Goal: Task Accomplishment & Management: Complete application form

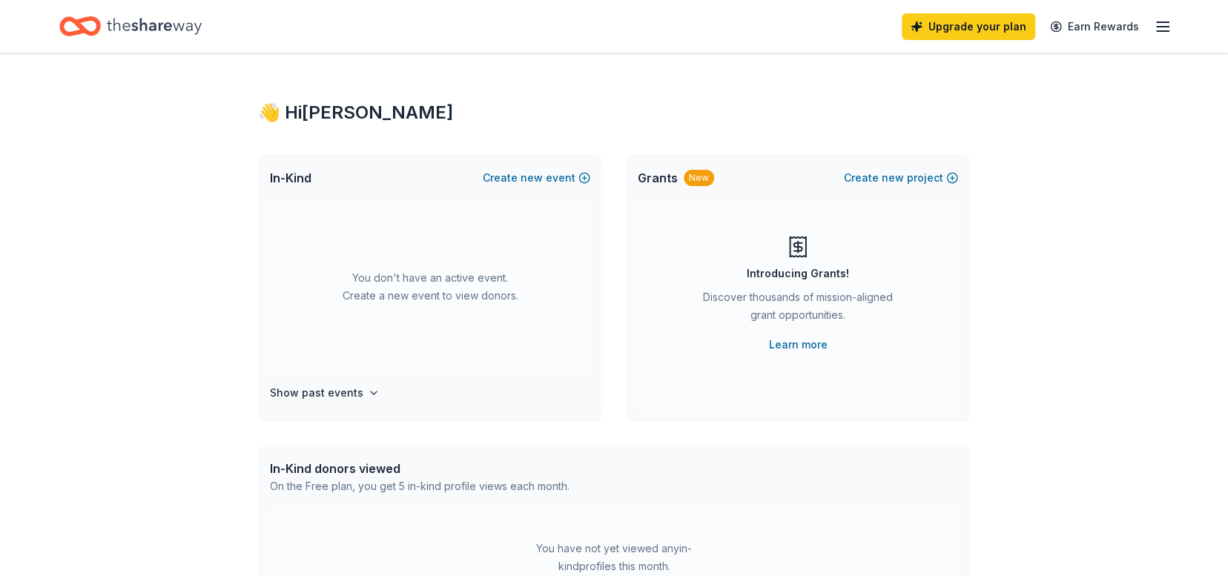
click at [1171, 20] on div "Upgrade your plan Earn Rewards" at bounding box center [614, 26] width 1228 height 53
click at [1165, 27] on line "button" at bounding box center [1162, 27] width 12 height 0
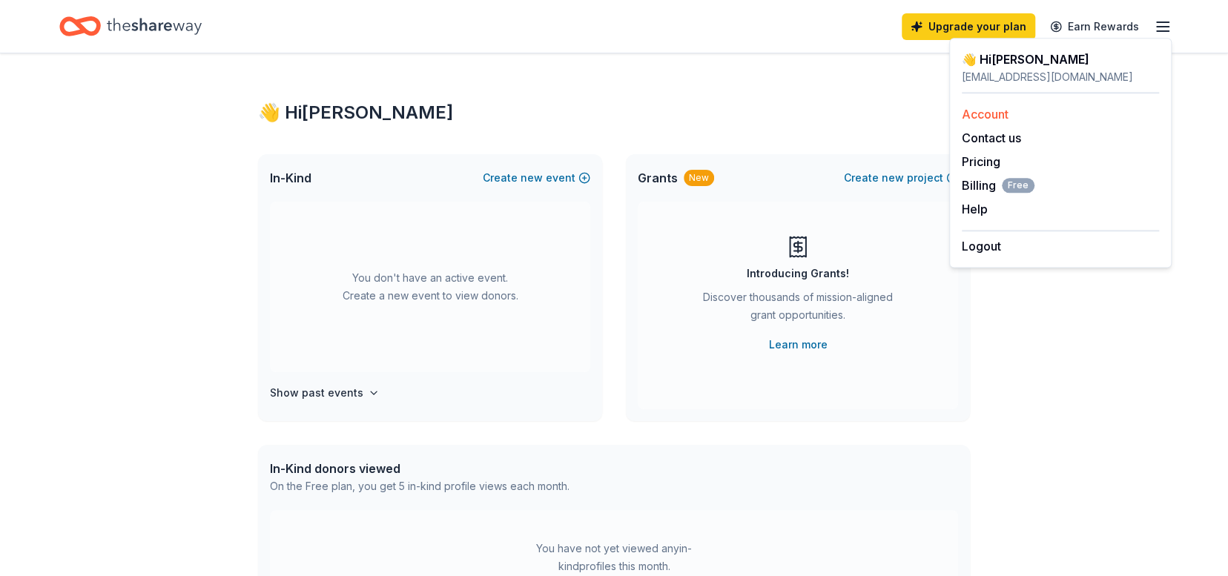
click at [998, 113] on link "Account" at bounding box center [984, 114] width 47 height 15
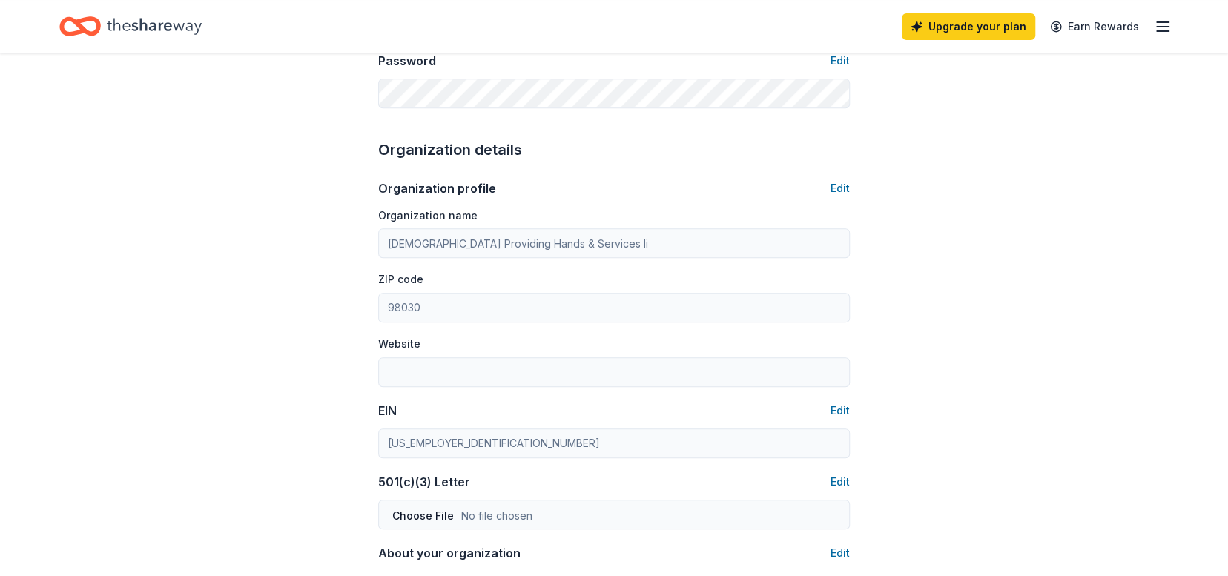
scroll to position [396, 0]
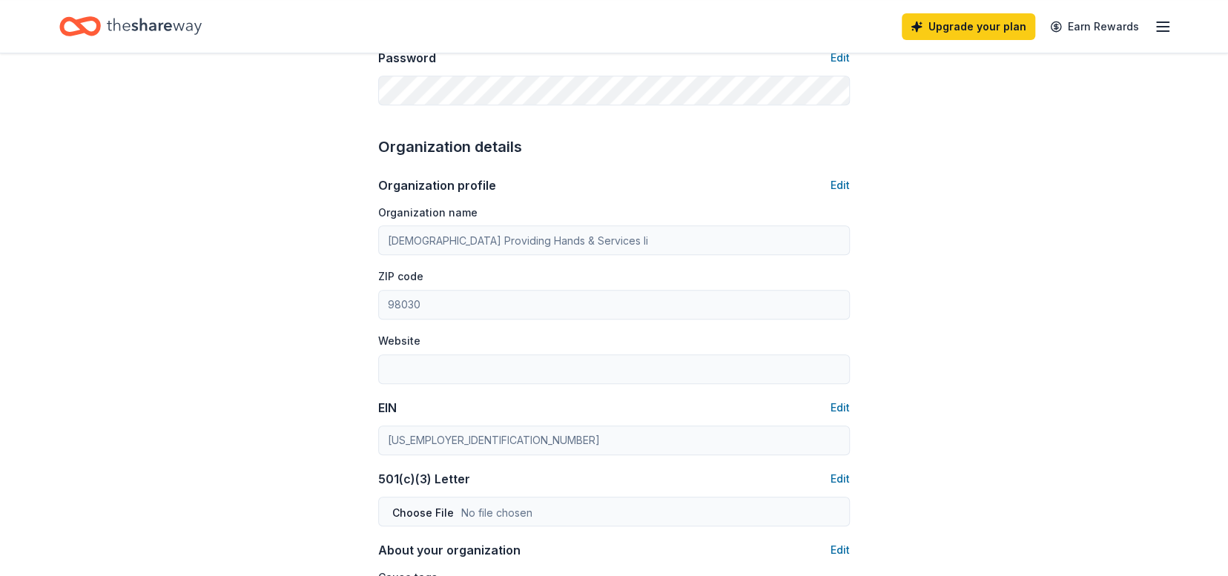
click at [849, 185] on div "Account About me Profile Edit First name Frances Last name Tucker Role Executiv…" at bounding box center [613, 319] width 519 height 1323
click at [842, 185] on button "Edit" at bounding box center [839, 185] width 19 height 18
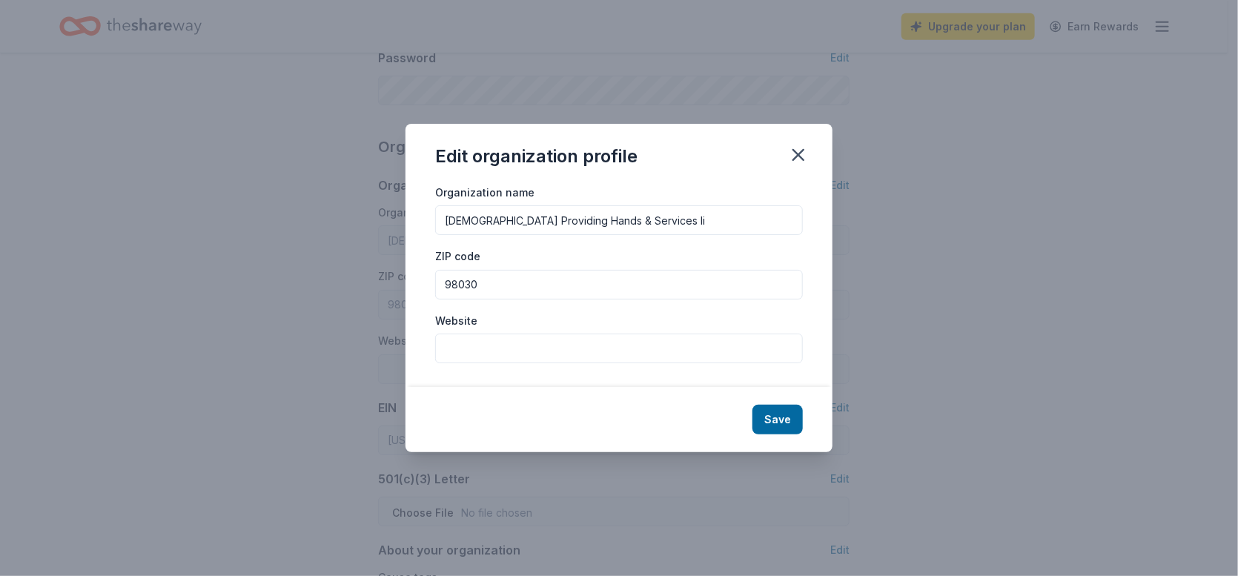
click at [635, 214] on input "Gods Providing Hands & Services Ii" at bounding box center [619, 220] width 368 height 30
type input "[DEMOGRAPHIC_DATA] Providing Hands & Services ll"
click at [775, 415] on button "Save" at bounding box center [777, 420] width 50 height 30
type input "[DEMOGRAPHIC_DATA] Providing Hands & Services ll"
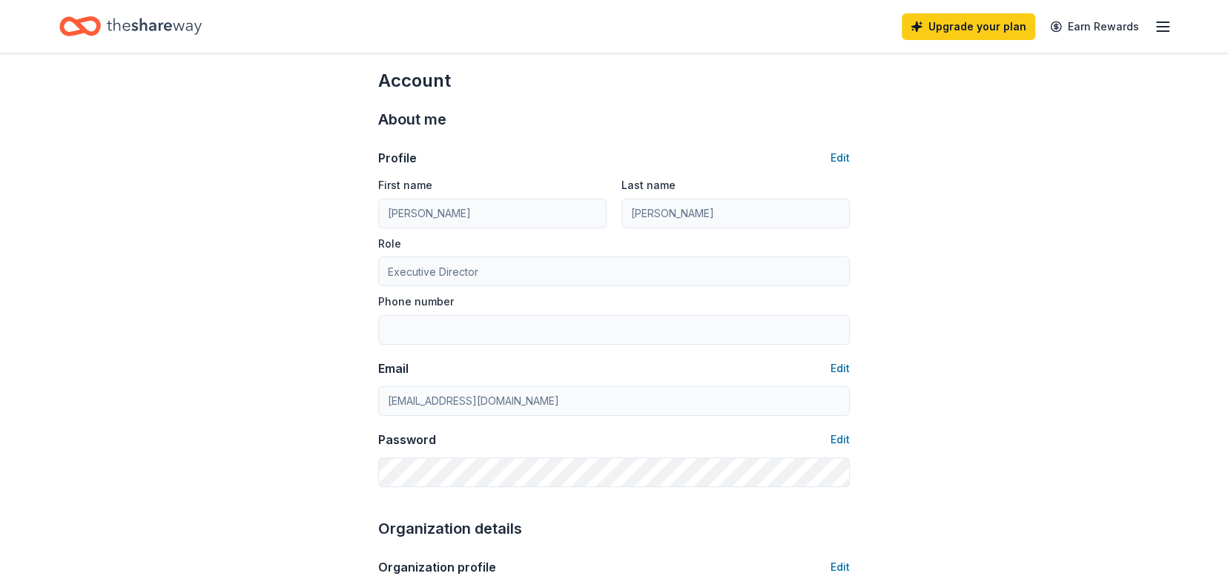
scroll to position [0, 0]
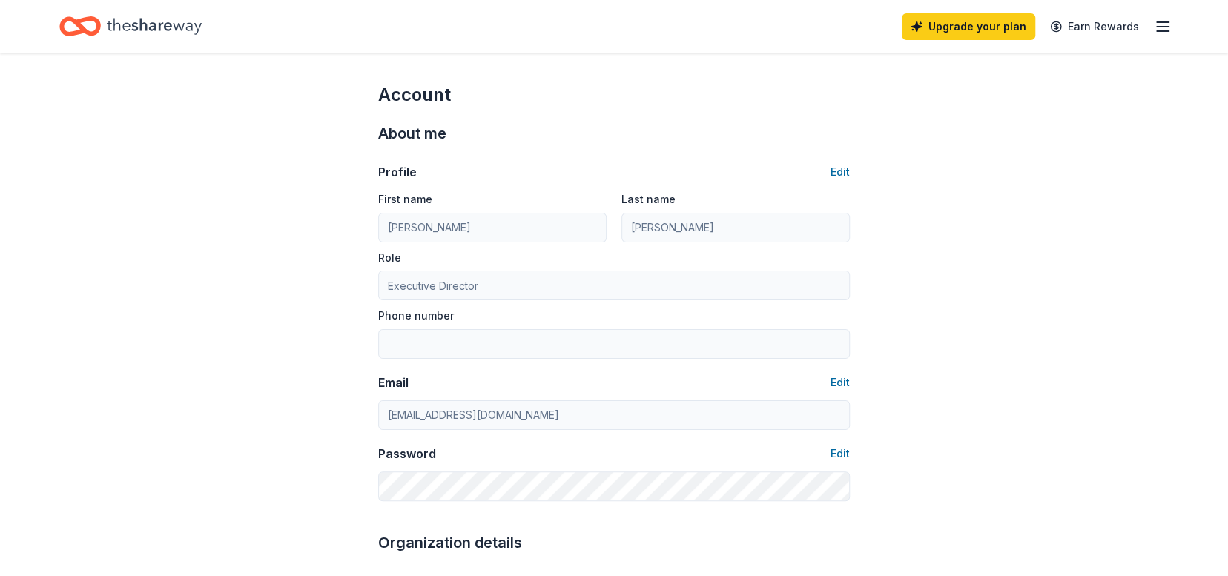
click at [1156, 27] on icon "button" at bounding box center [1162, 27] width 18 height 18
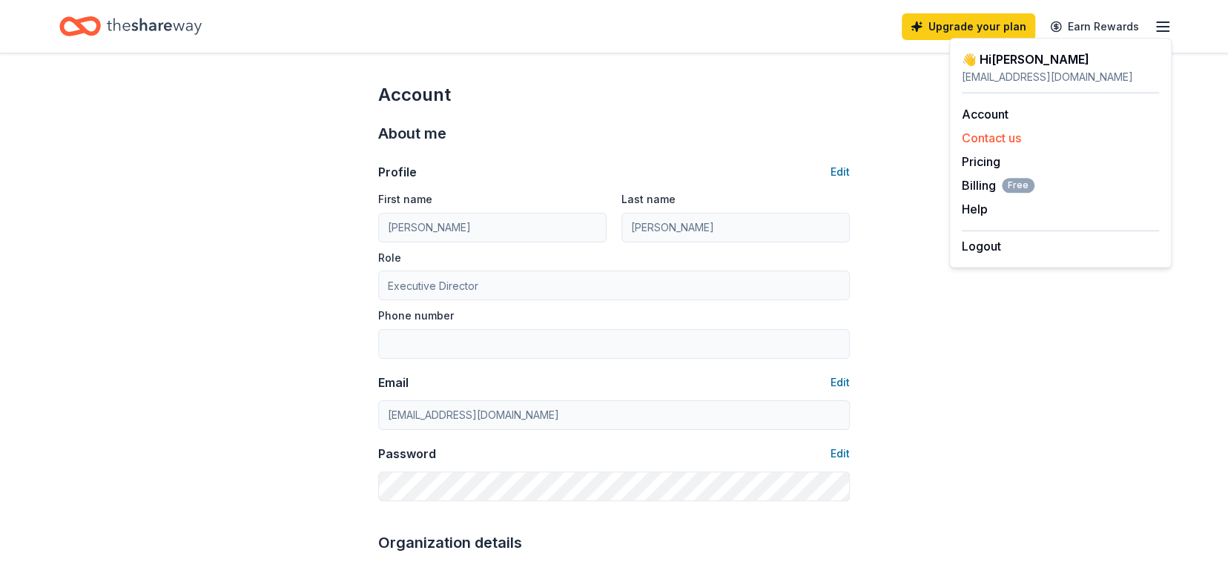
click at [1004, 138] on button "Contact us" at bounding box center [990, 138] width 59 height 18
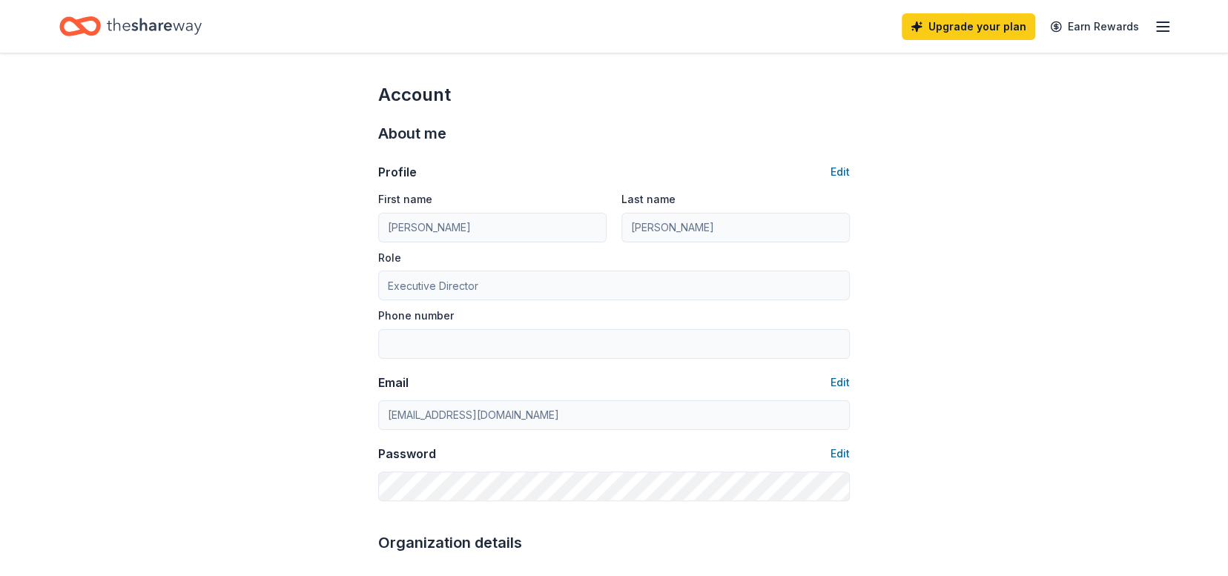
click at [1160, 22] on line "button" at bounding box center [1162, 22] width 12 height 0
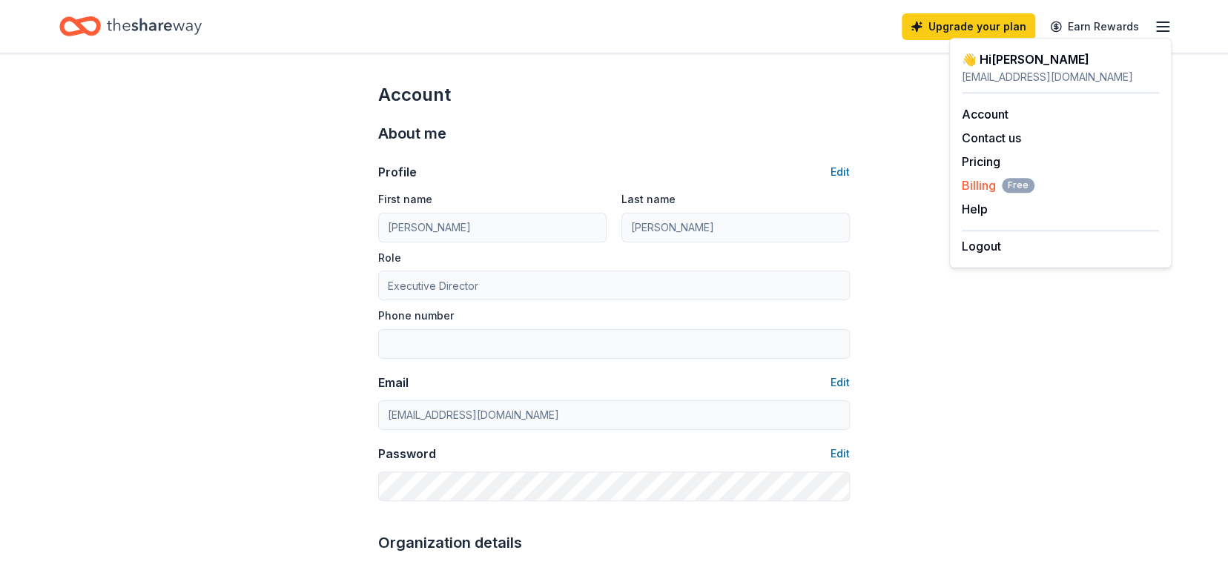
click at [982, 184] on span "Billing Free" at bounding box center [997, 185] width 73 height 18
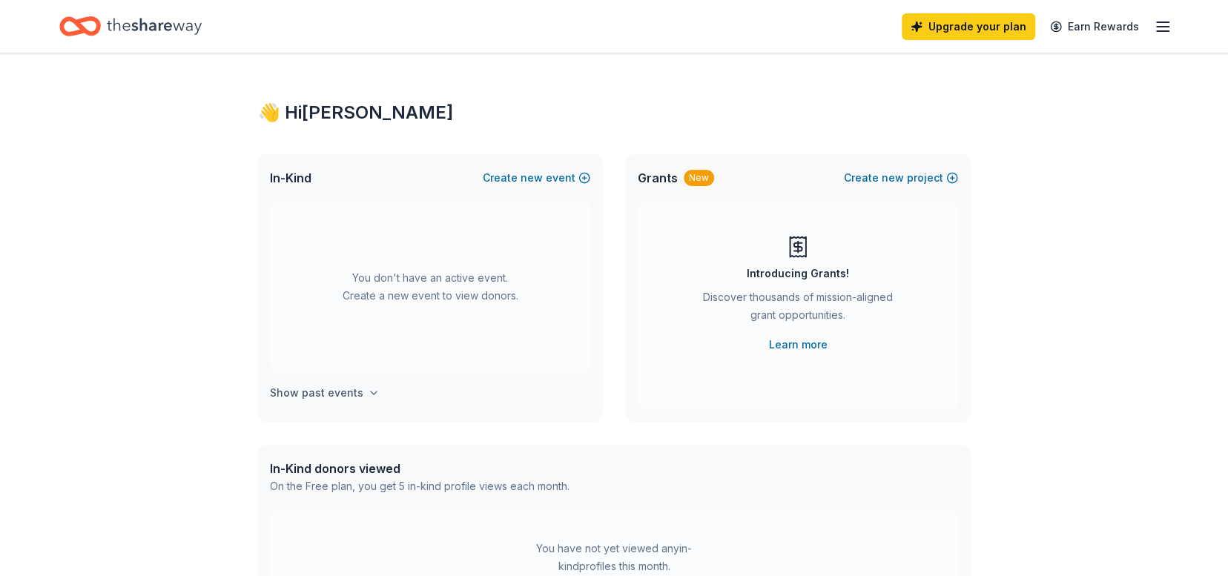
click at [368, 391] on icon "button" at bounding box center [374, 393] width 12 height 12
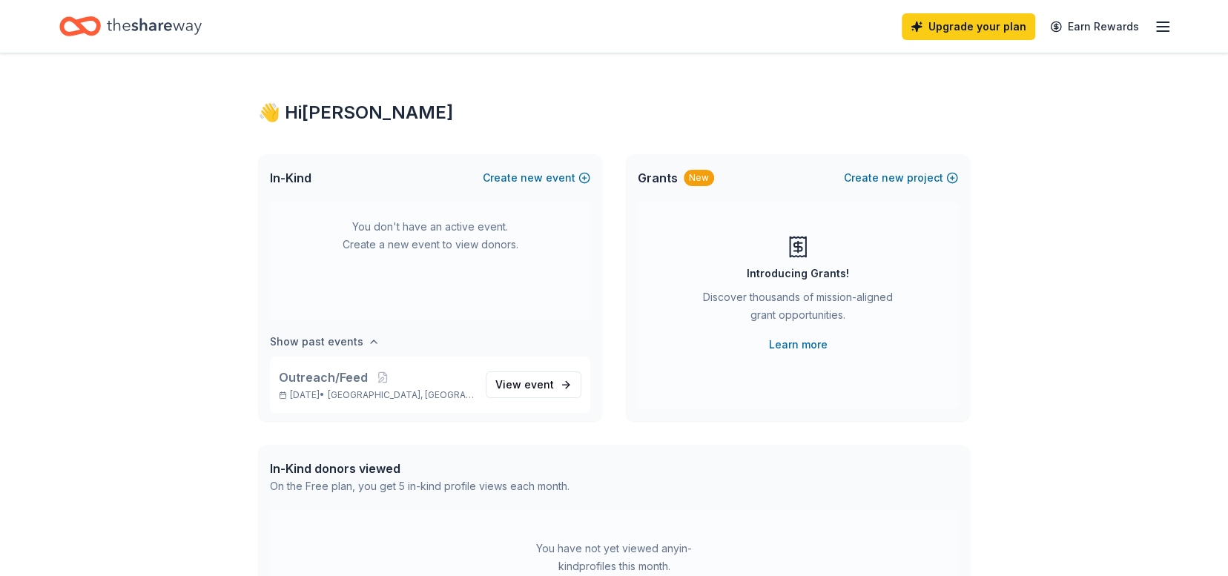
scroll to position [54, 0]
click at [583, 177] on button "Create new event" at bounding box center [536, 178] width 107 height 18
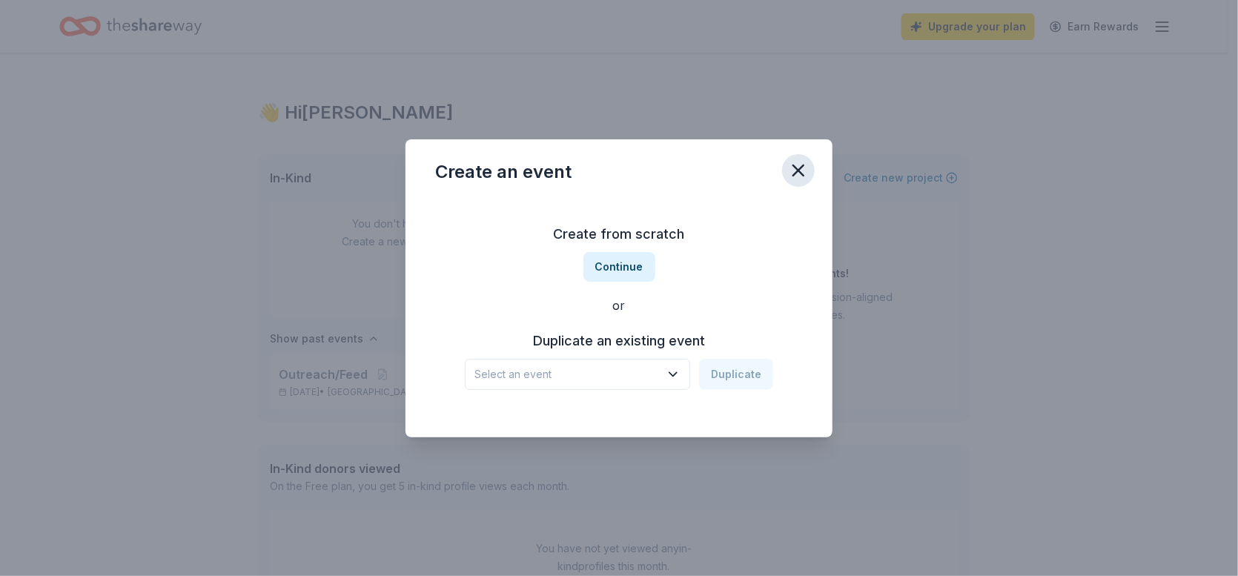
click at [802, 174] on icon "button" at bounding box center [798, 170] width 10 height 10
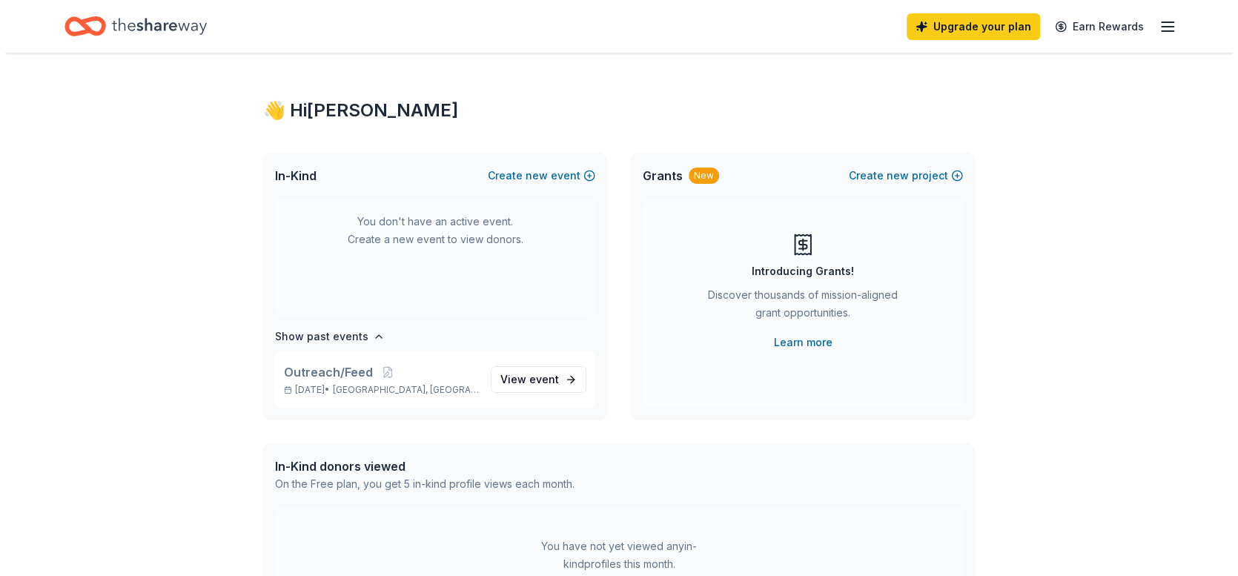
scroll to position [1, 0]
click at [908, 173] on button "Create new project" at bounding box center [901, 177] width 114 height 18
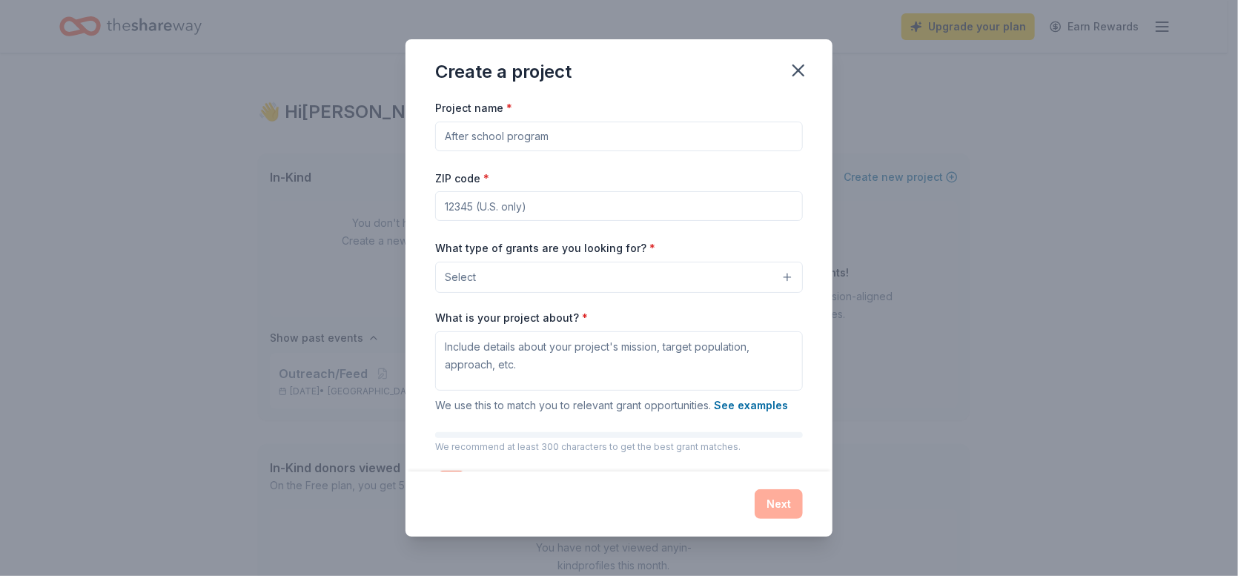
click at [587, 140] on input "Project name *" at bounding box center [619, 137] width 368 height 30
type input "Feed the community"
click at [559, 204] on input "ZIP code *" at bounding box center [619, 206] width 368 height 30
type input "98499"
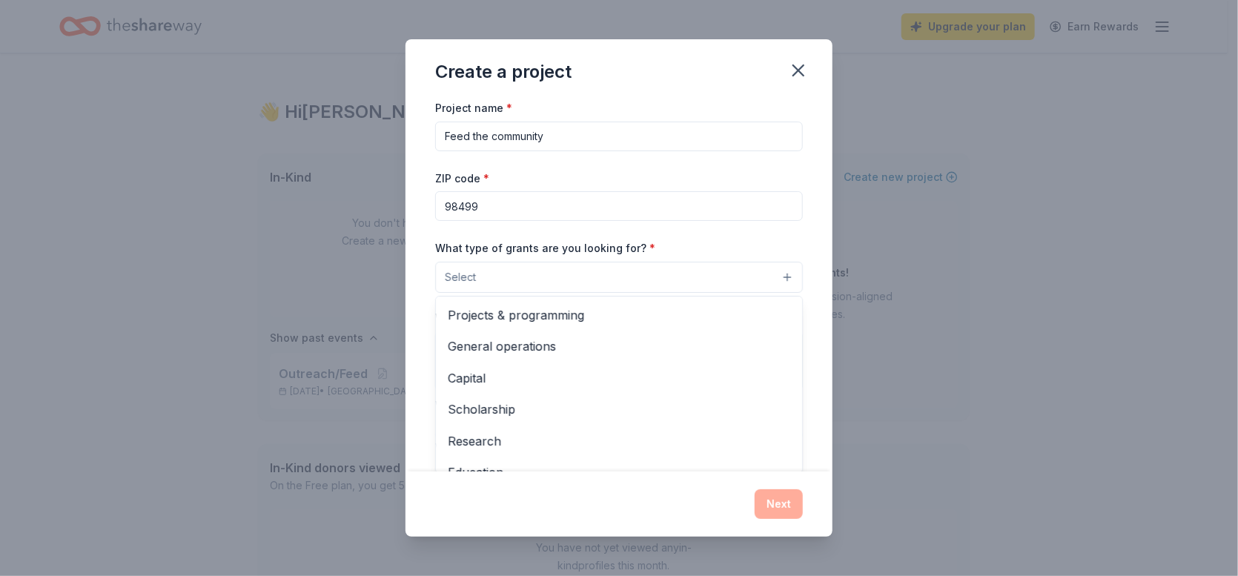
click at [777, 275] on button "Select" at bounding box center [619, 277] width 368 height 31
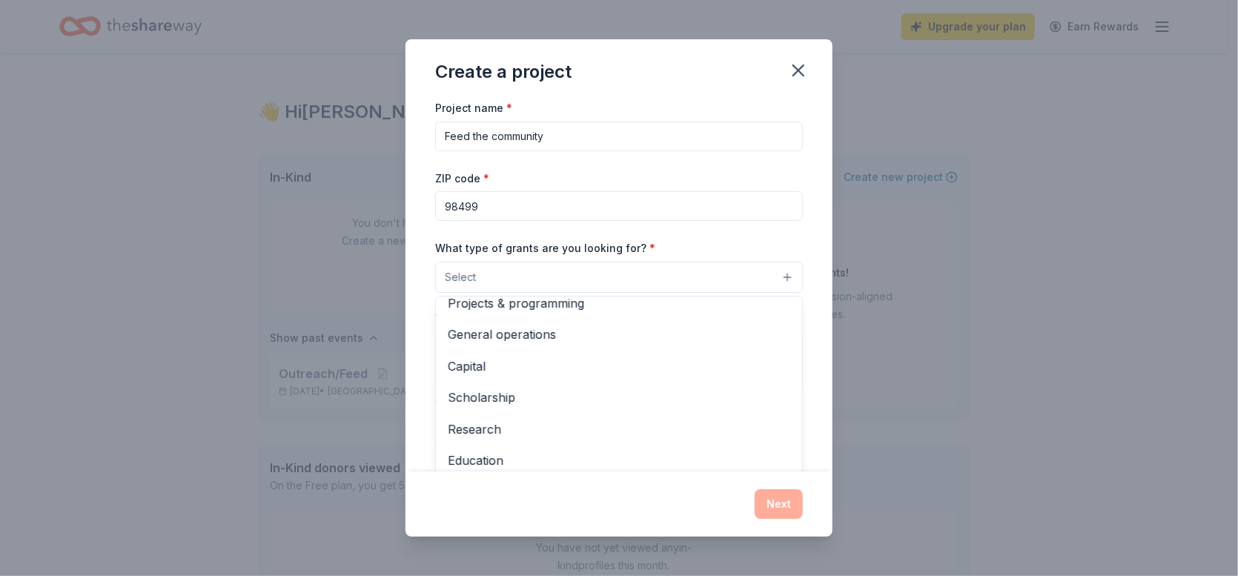
scroll to position [0, 0]
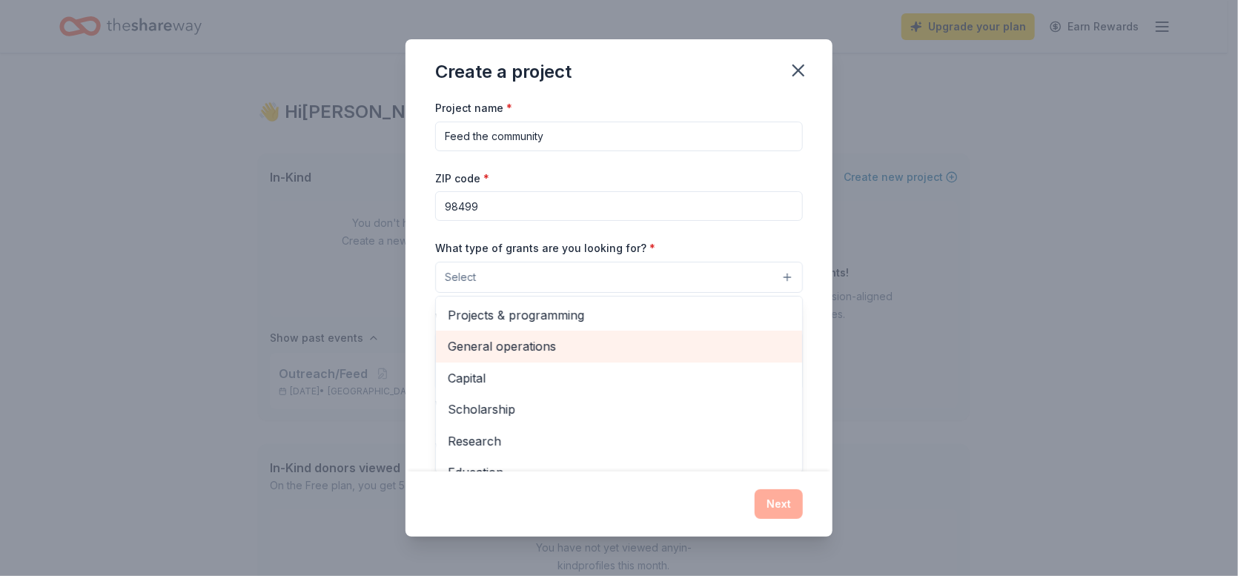
click at [525, 345] on span "General operations" at bounding box center [619, 346] width 342 height 19
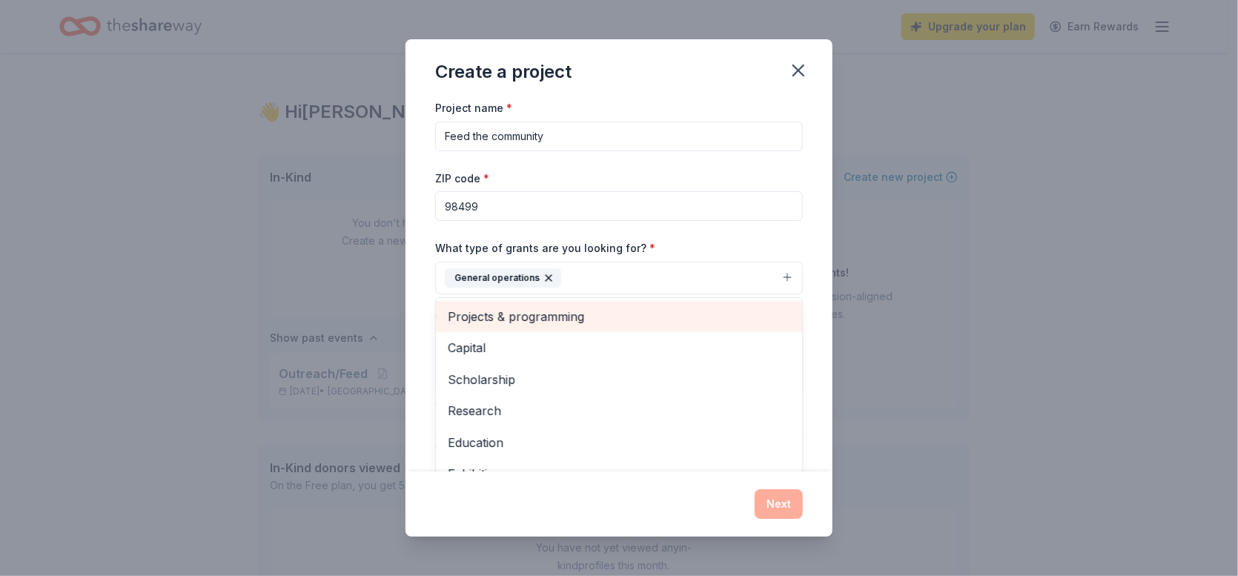
click at [530, 313] on span "Projects & programming" at bounding box center [619, 316] width 342 height 19
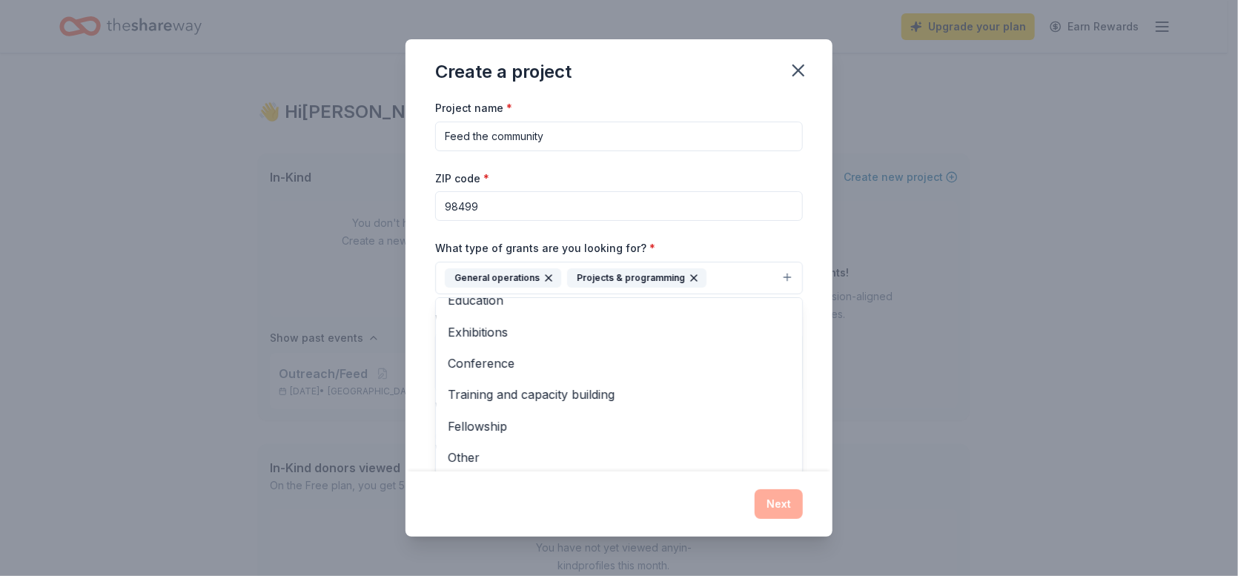
scroll to position [112, 0]
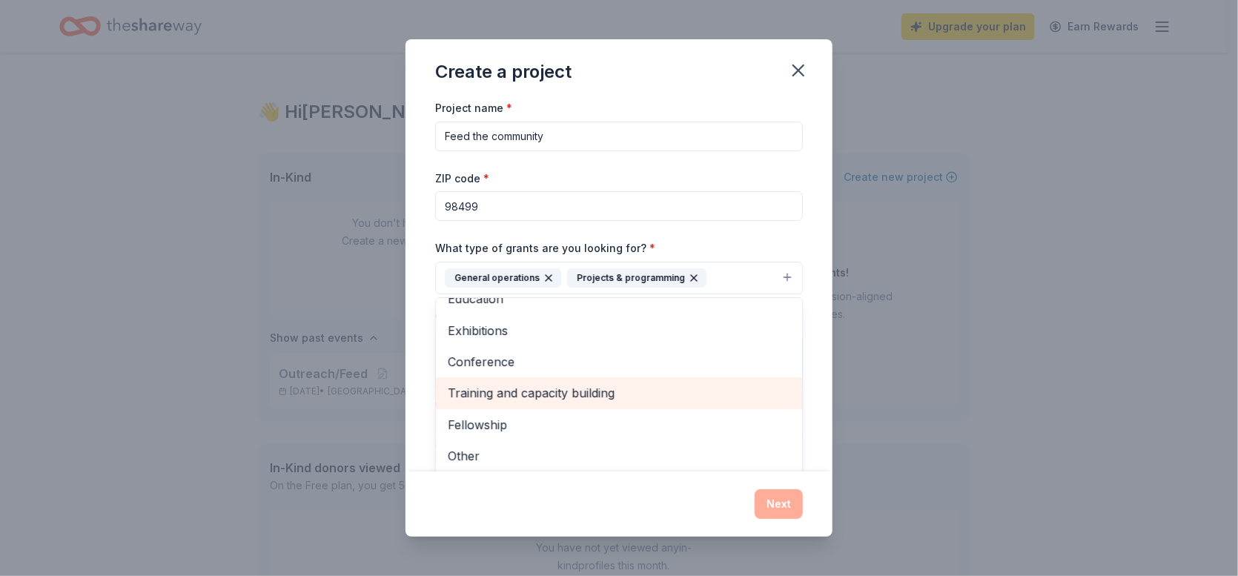
drag, startPoint x: 579, startPoint y: 394, endPoint x: 589, endPoint y: 394, distance: 10.4
click at [583, 394] on span "Training and capacity building" at bounding box center [619, 392] width 342 height 19
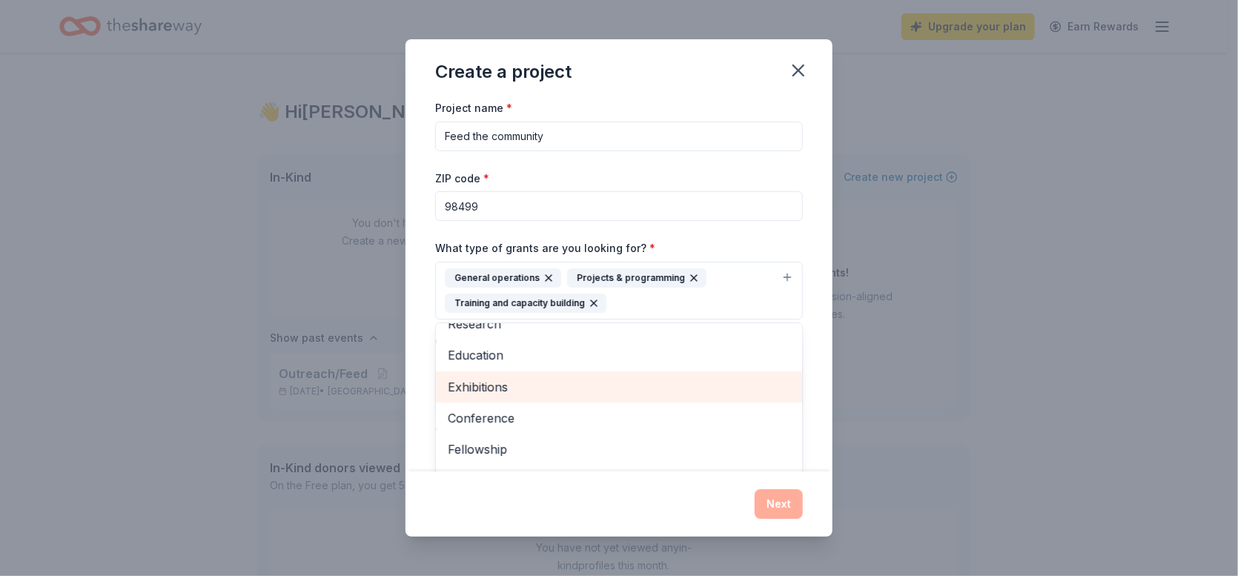
scroll to position [80, 0]
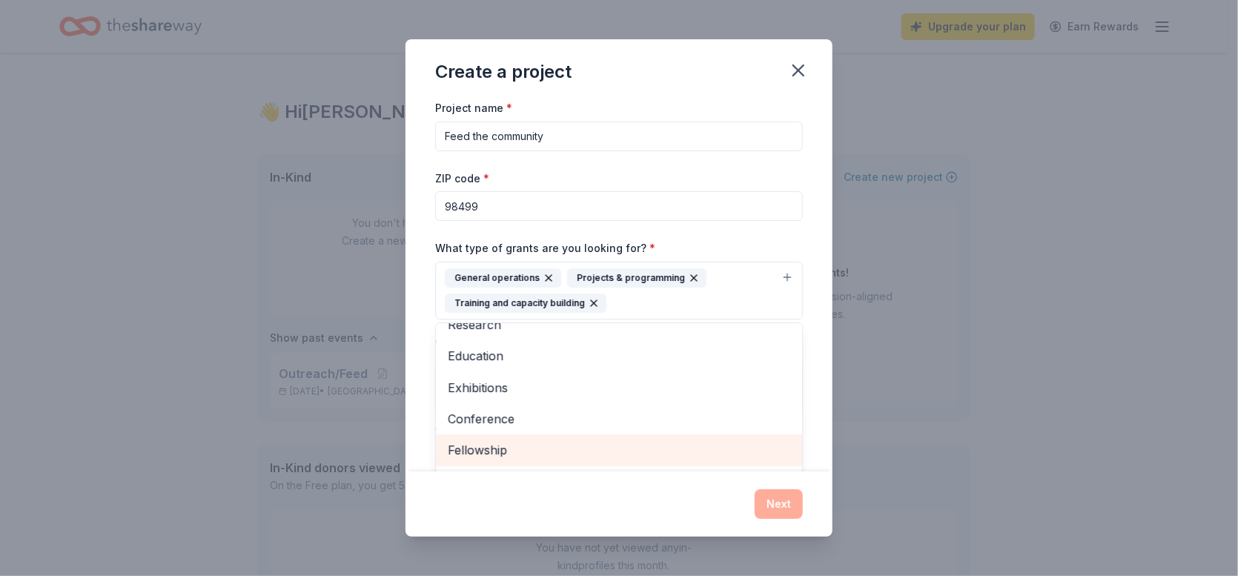
click at [506, 444] on span "Fellowship" at bounding box center [619, 449] width 342 height 19
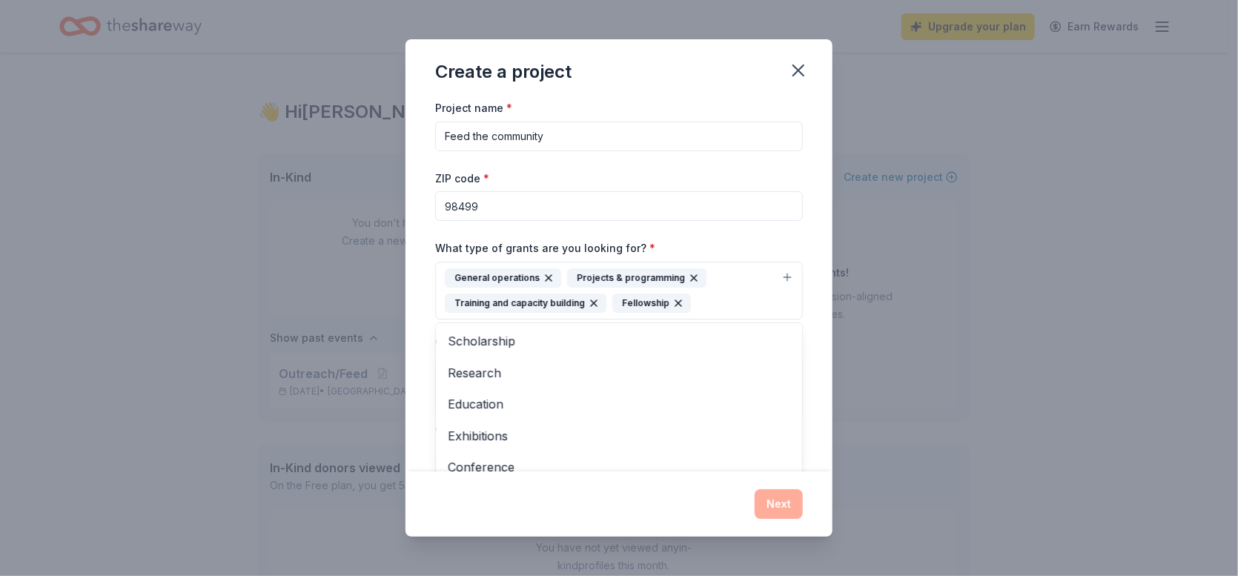
scroll to position [0, 0]
click at [490, 375] on span "Scholarship" at bounding box center [619, 372] width 342 height 19
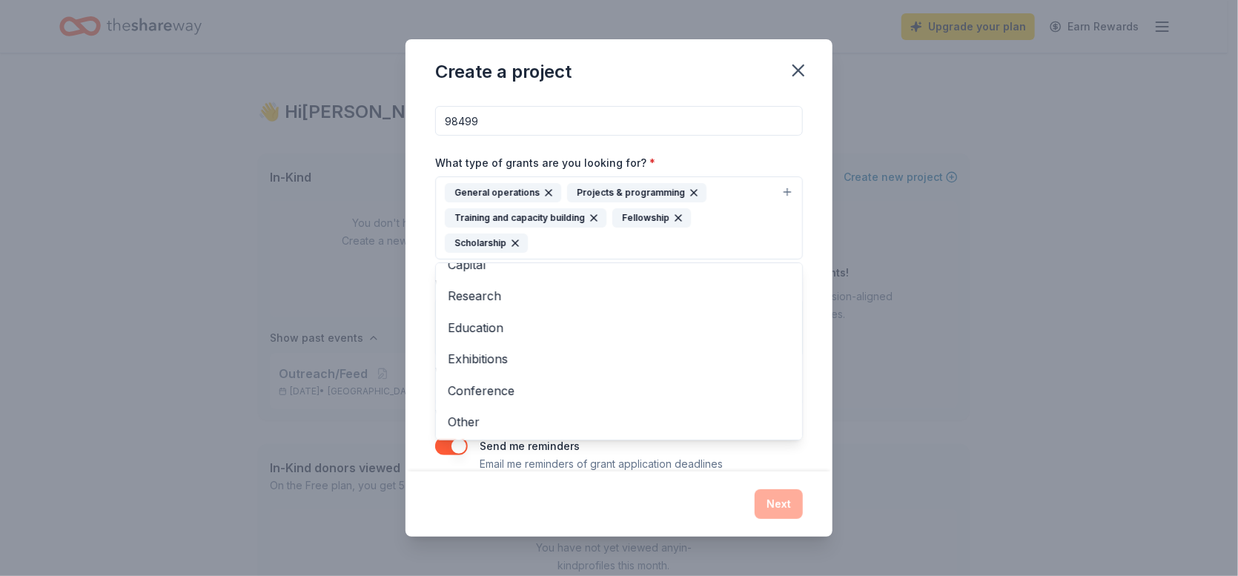
scroll to position [108, 0]
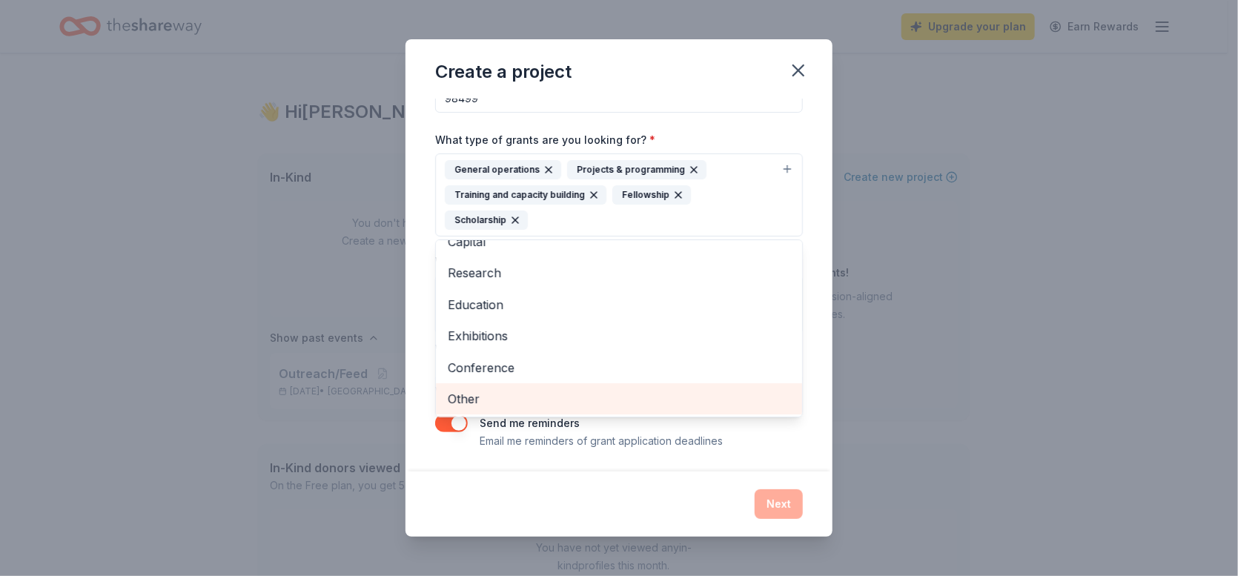
click at [474, 400] on span "Other" at bounding box center [619, 398] width 342 height 19
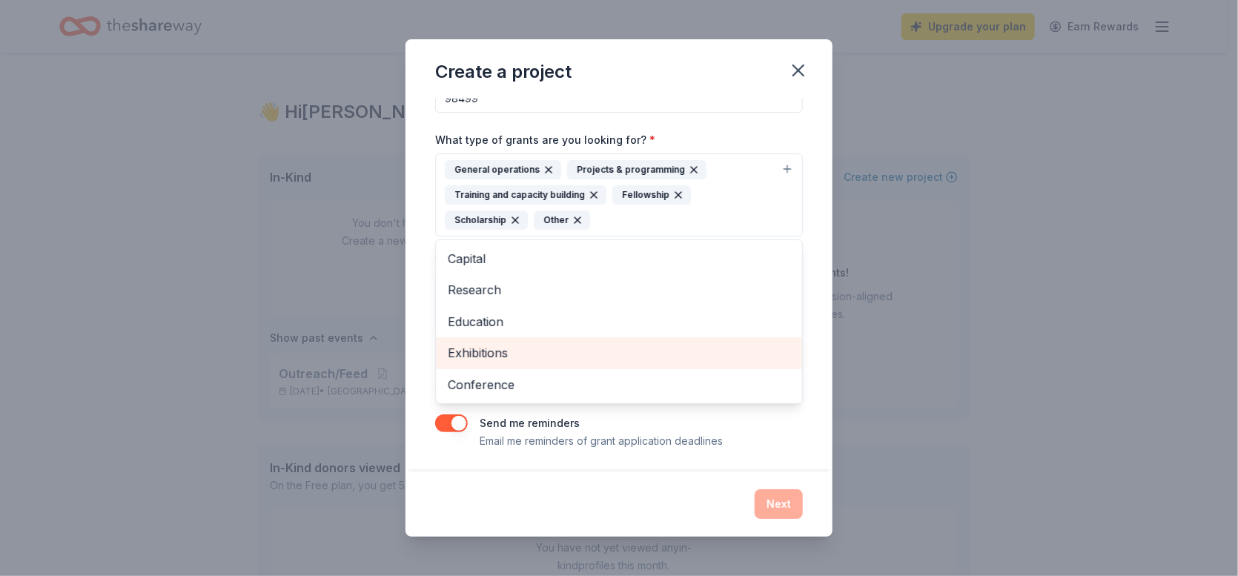
click at [506, 350] on span "Exhibitions" at bounding box center [619, 352] width 342 height 19
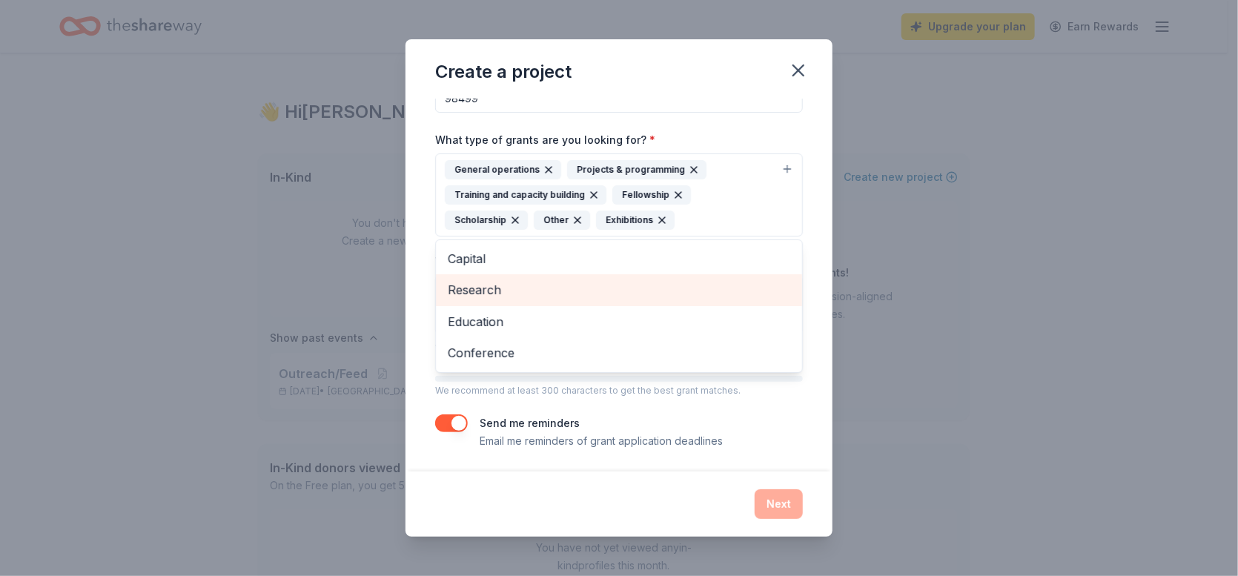
click at [506, 281] on span "Research" at bounding box center [619, 289] width 342 height 19
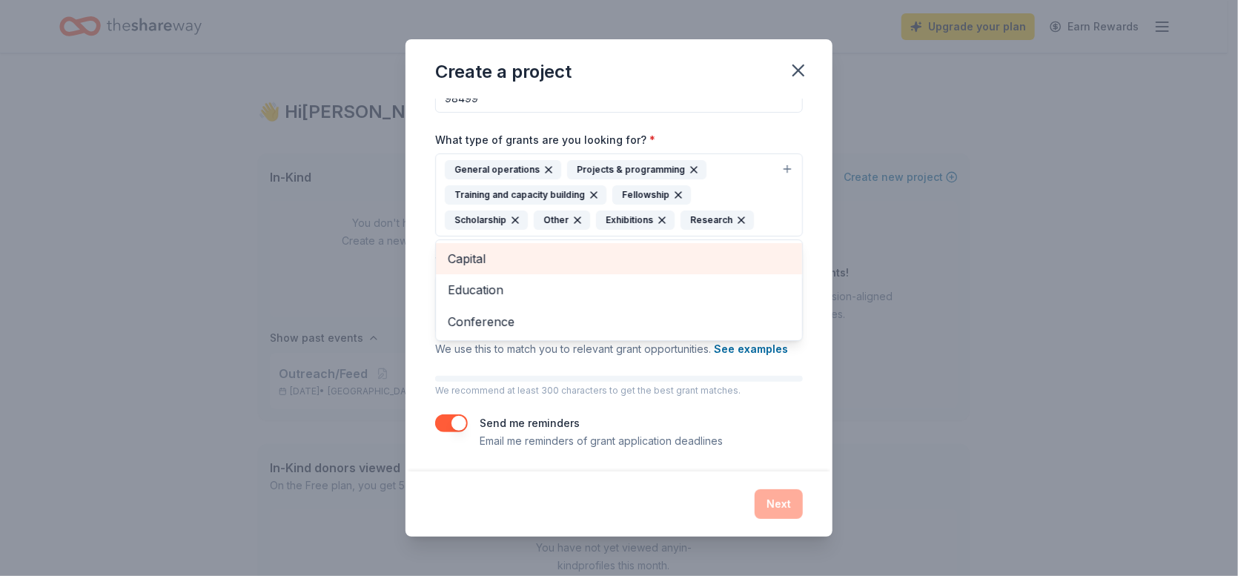
click at [466, 251] on span "Capital" at bounding box center [619, 258] width 342 height 19
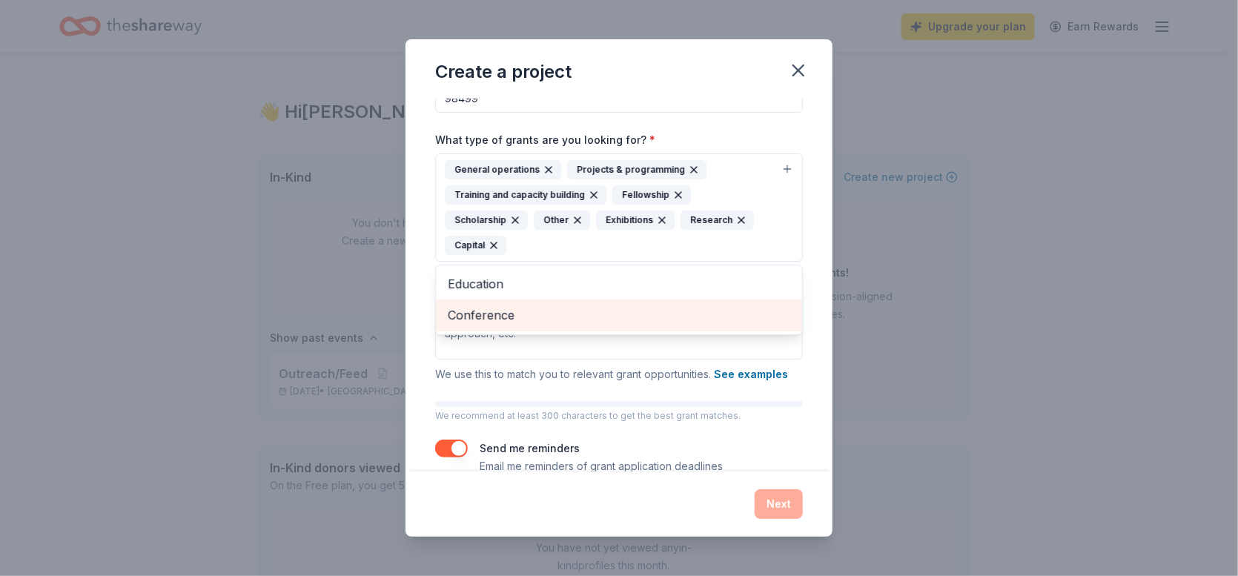
click at [519, 311] on span "Conference" at bounding box center [619, 314] width 342 height 19
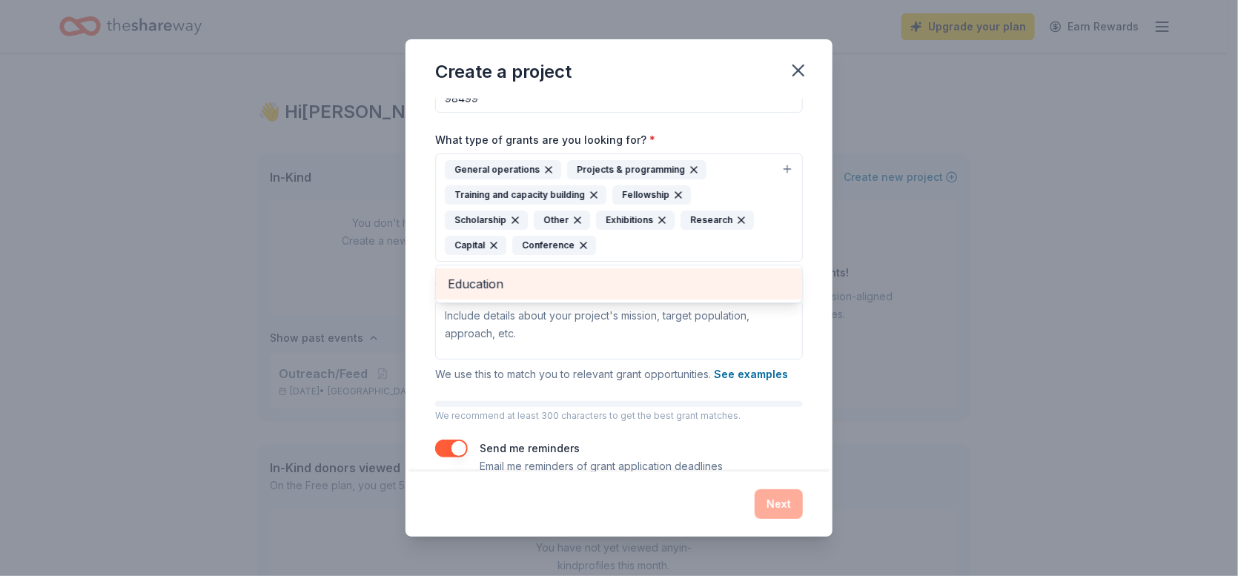
click at [488, 279] on span "Education" at bounding box center [619, 283] width 342 height 19
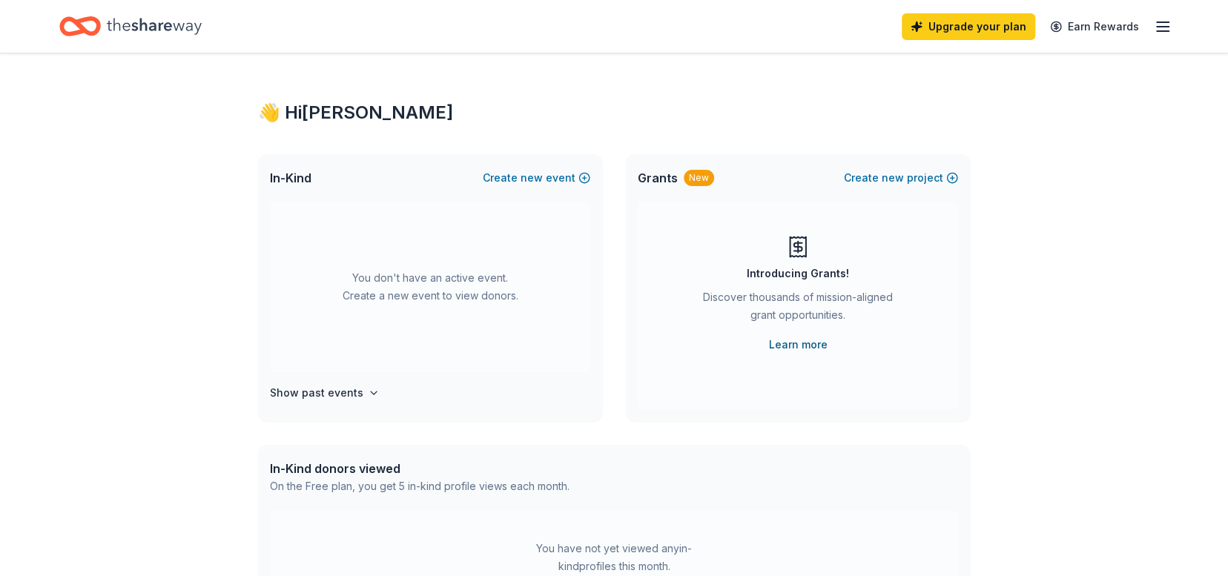
click at [813, 345] on link "Learn more" at bounding box center [798, 345] width 59 height 18
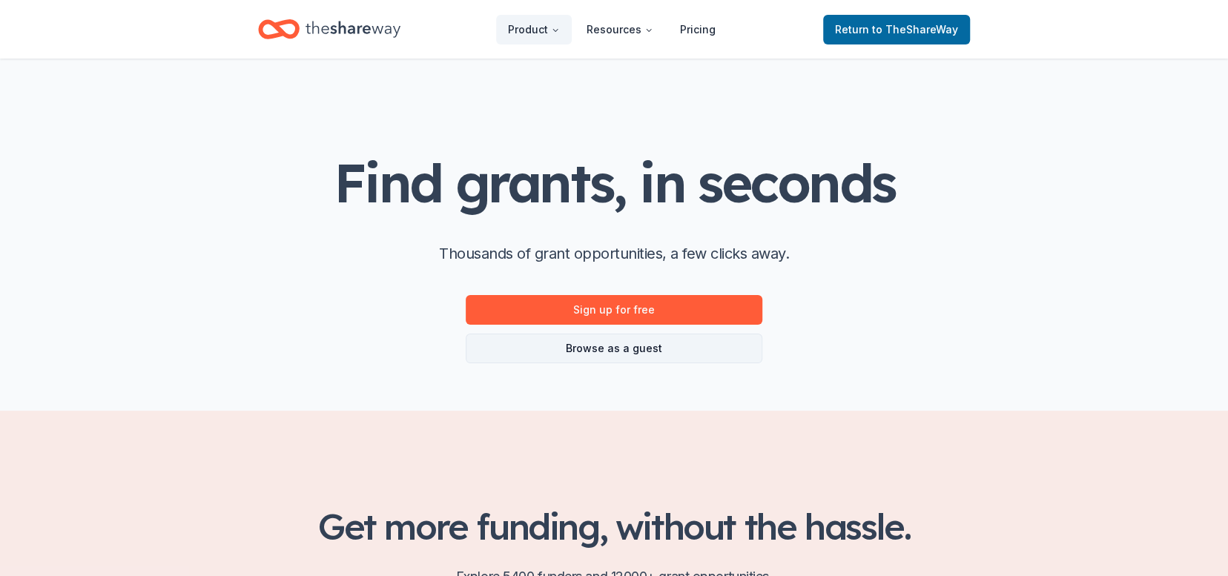
click at [617, 342] on link "Browse as a guest" at bounding box center [614, 349] width 297 height 30
click at [649, 348] on link "Browse as a guest" at bounding box center [614, 349] width 297 height 30
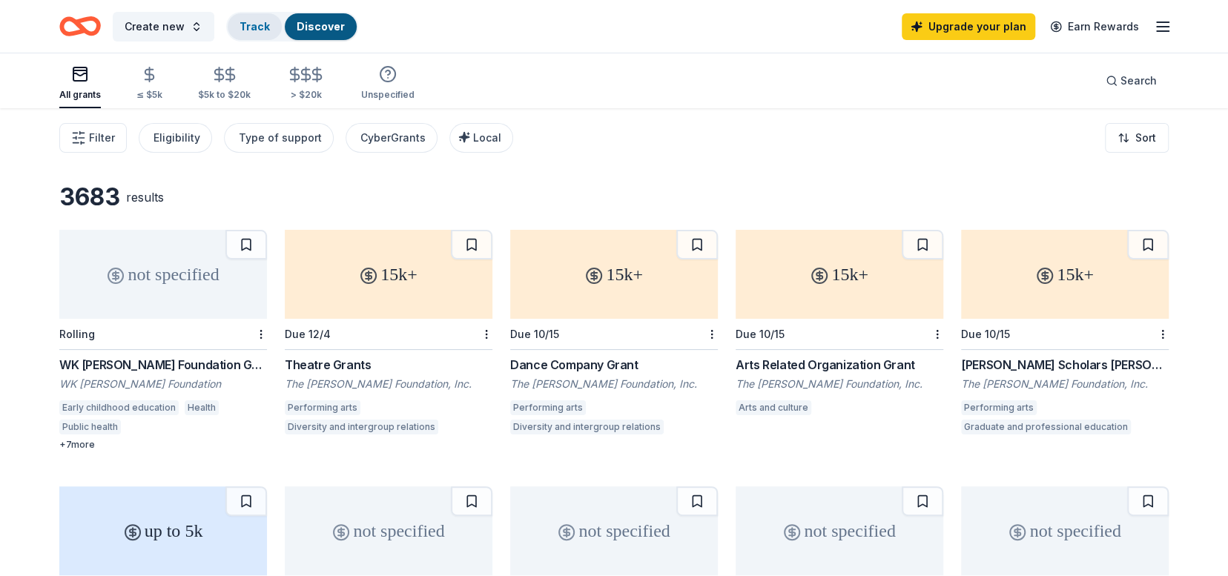
click at [239, 21] on link "Track" at bounding box center [254, 26] width 30 height 13
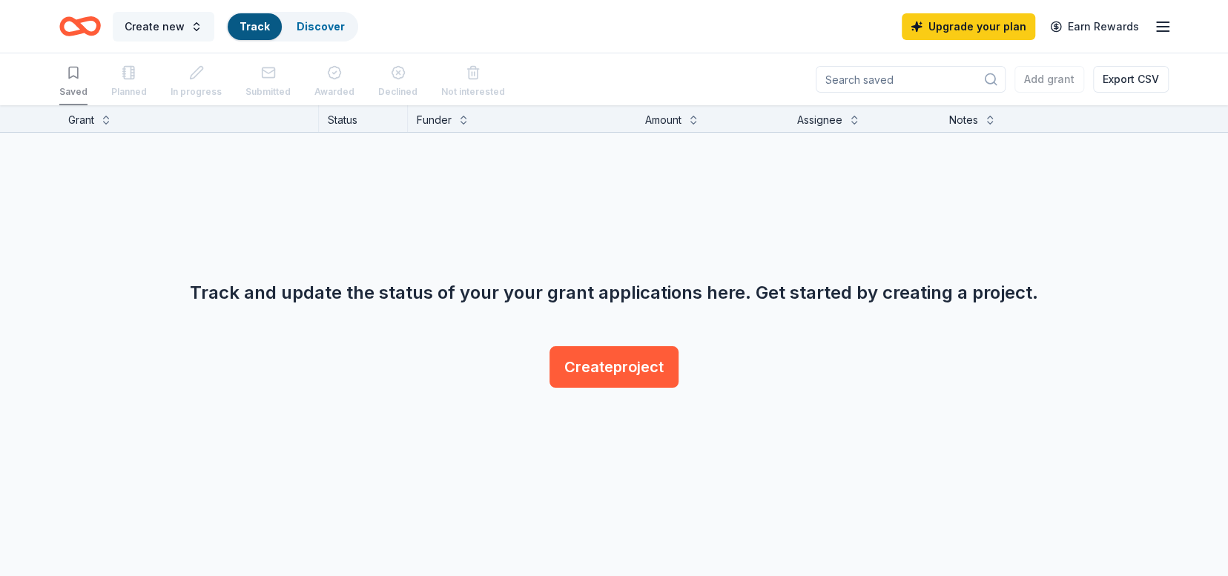
click at [162, 25] on span "Create new" at bounding box center [155, 27] width 60 height 18
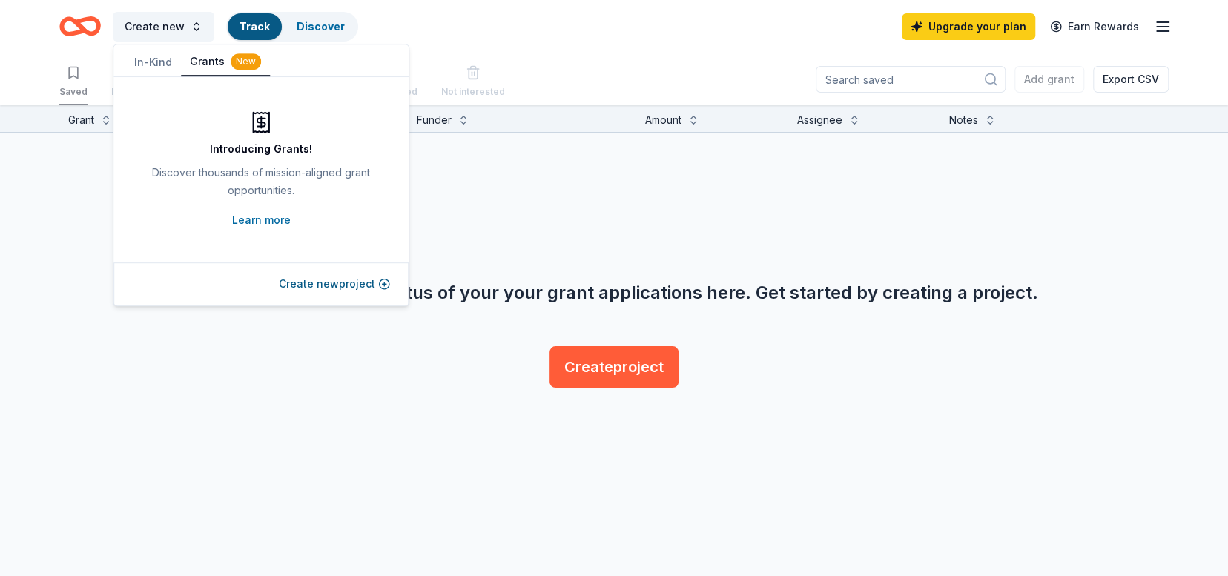
click at [640, 196] on div "Track and update the status of your your grant applications here. Get started b…" at bounding box center [614, 263] width 1228 height 261
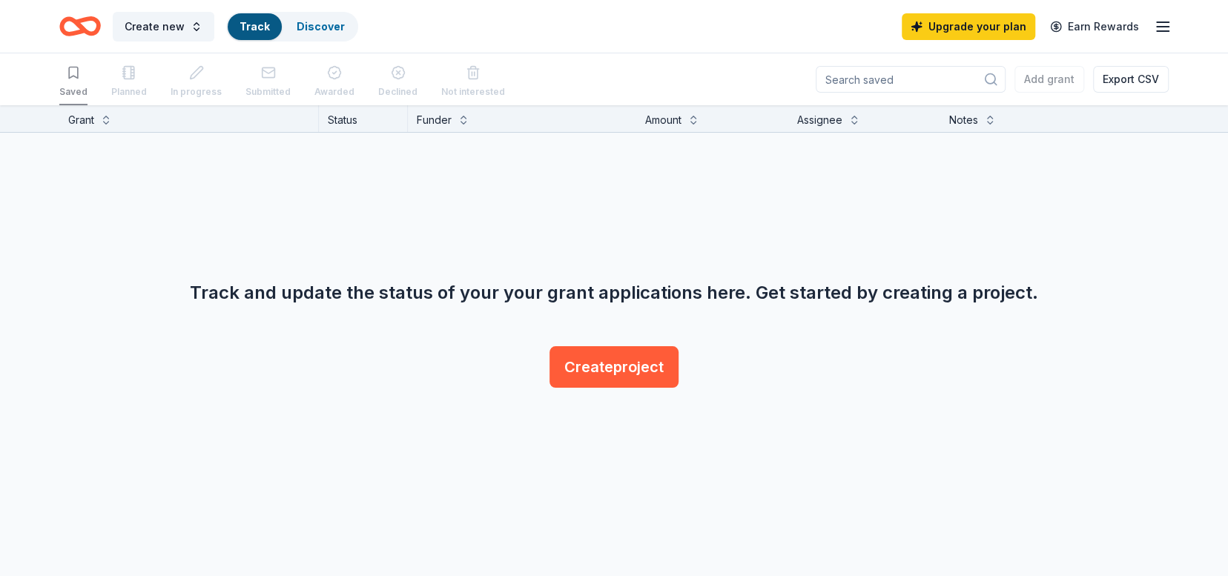
click at [1161, 27] on line "button" at bounding box center [1162, 27] width 12 height 0
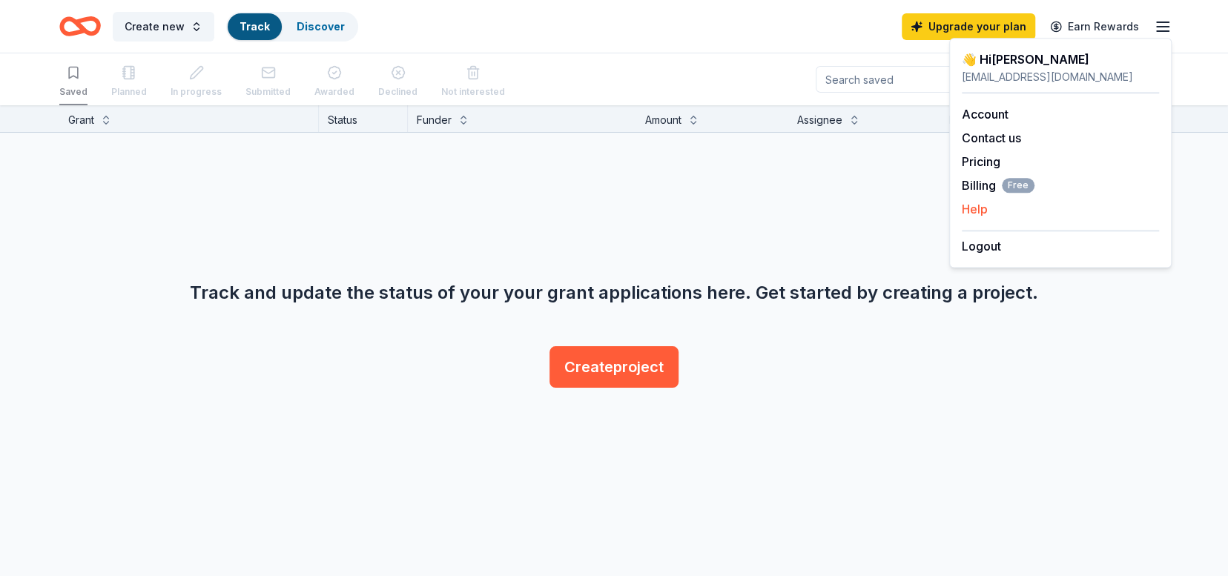
click at [975, 207] on button "Help" at bounding box center [974, 209] width 26 height 18
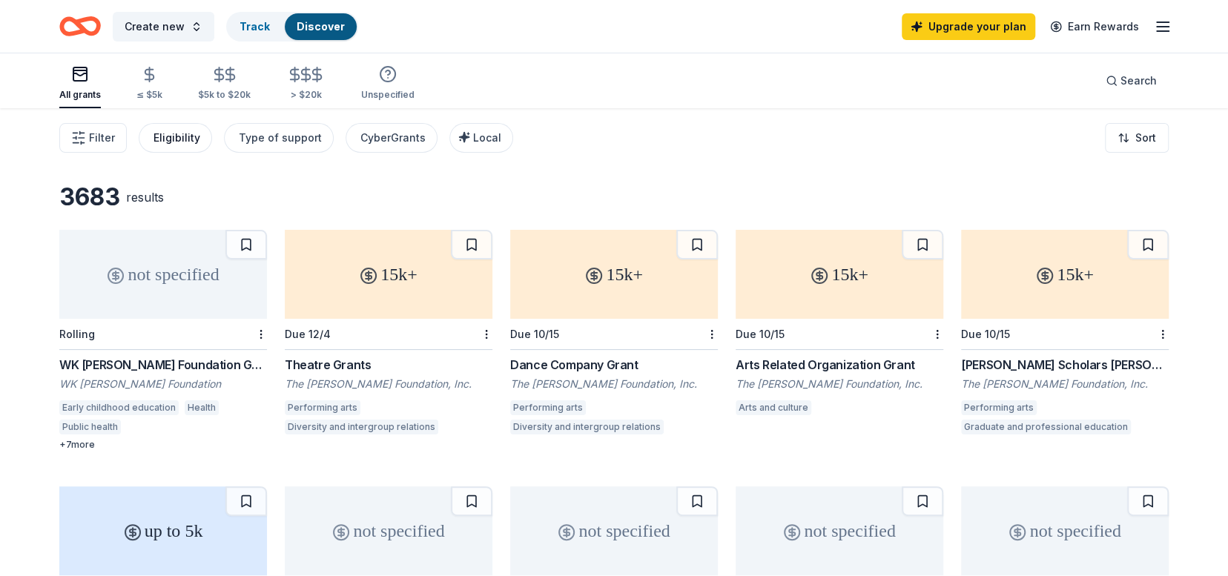
click at [179, 136] on div "Eligibility" at bounding box center [176, 138] width 47 height 18
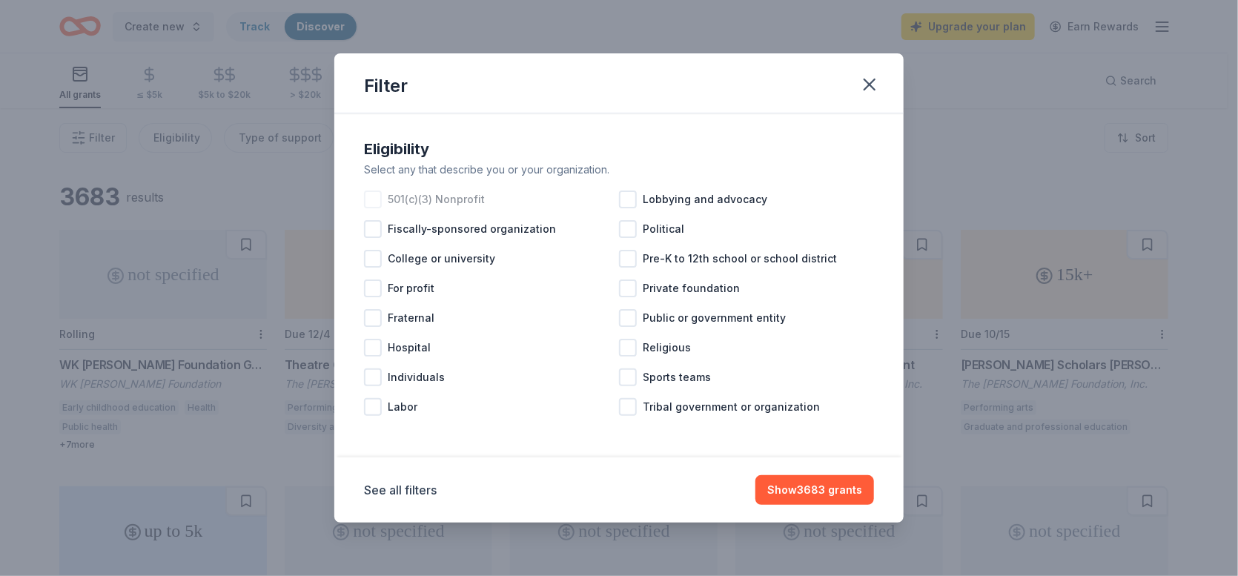
click at [376, 200] on div at bounding box center [373, 200] width 18 height 18
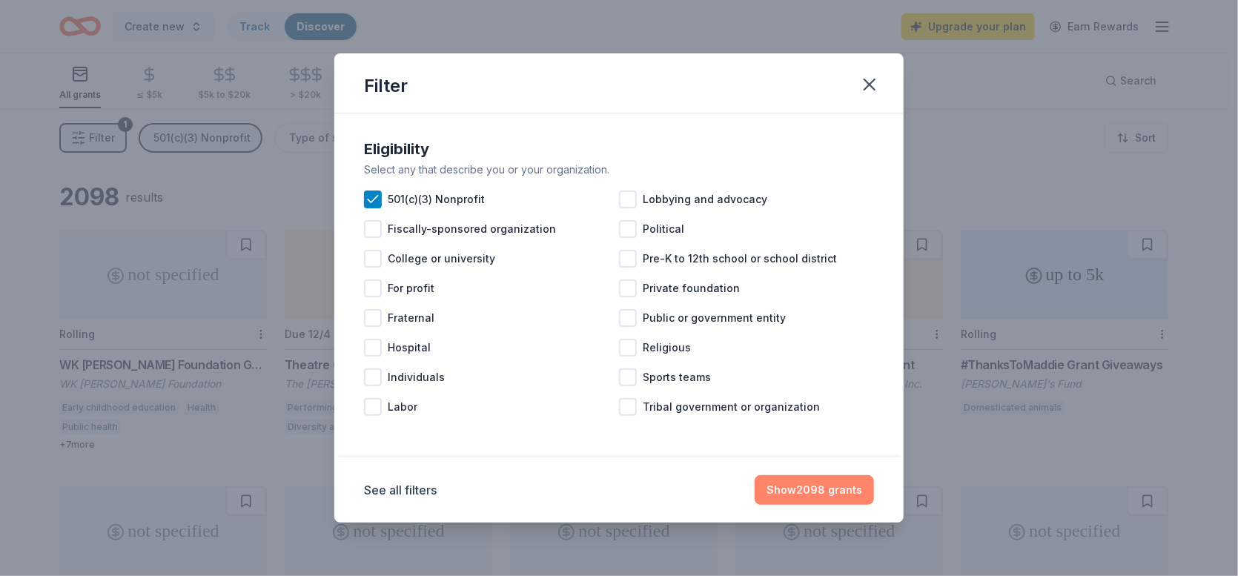
click at [820, 489] on button "Show 2098 grants" at bounding box center [814, 490] width 119 height 30
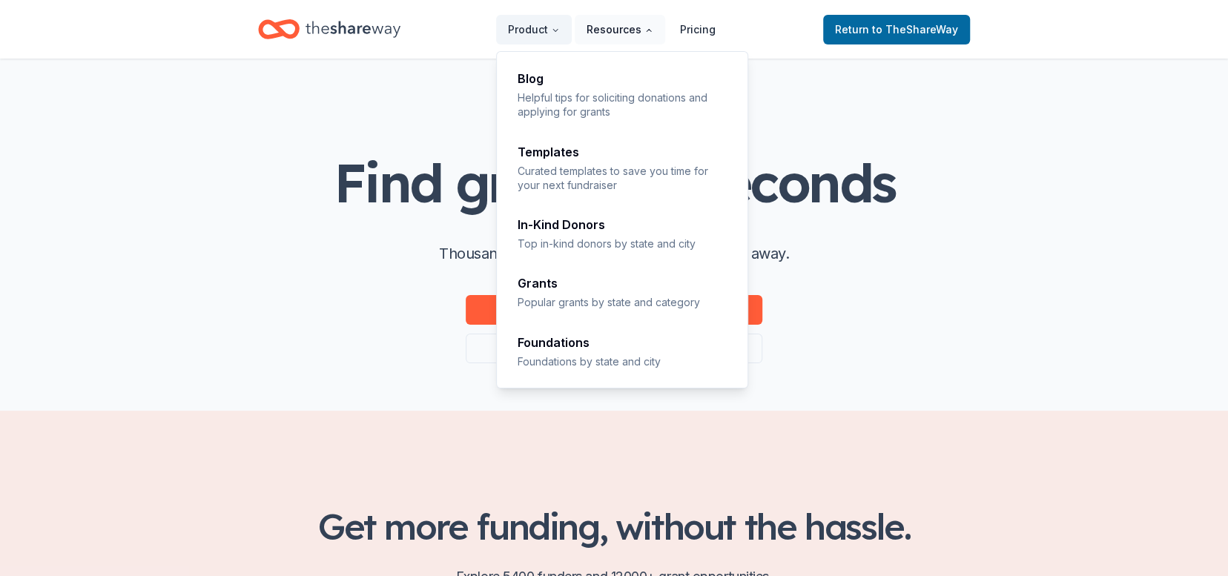
click at [626, 30] on button "Resources" at bounding box center [619, 30] width 90 height 30
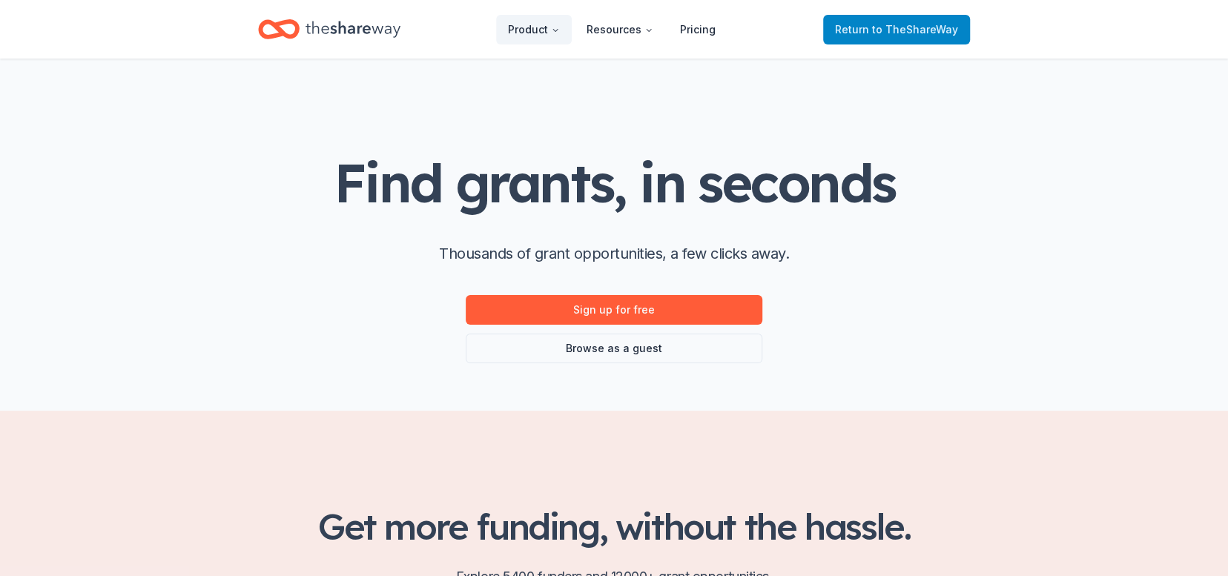
click at [932, 29] on span "to TheShareWay" at bounding box center [915, 29] width 86 height 13
click at [932, 31] on span "to TheShareWay" at bounding box center [915, 29] width 86 height 13
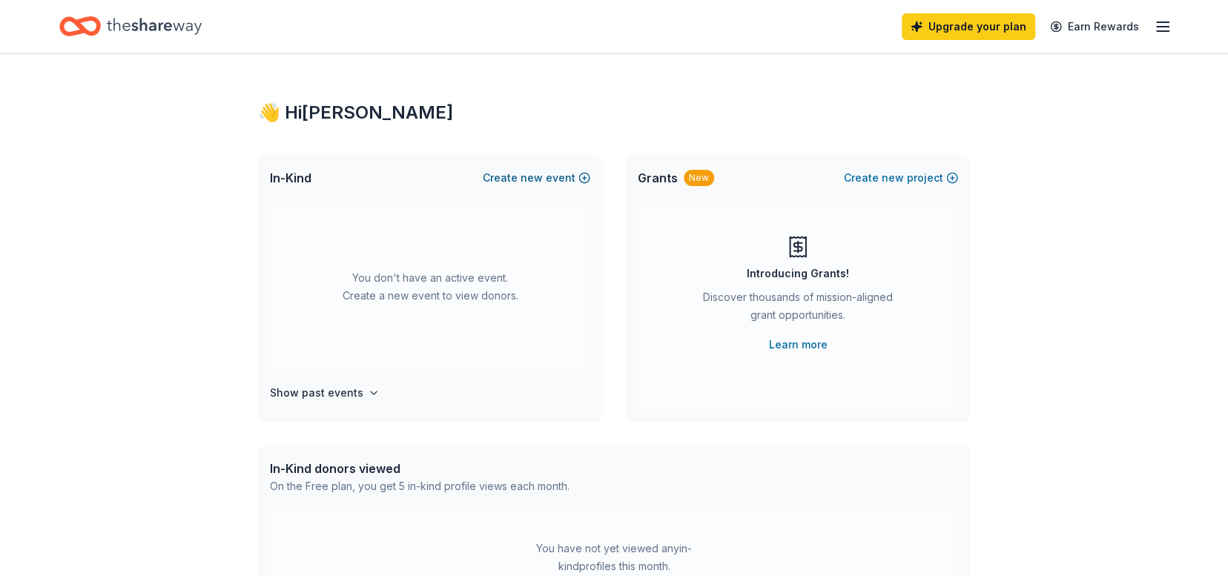
click at [543, 176] on span "new" at bounding box center [531, 178] width 22 height 18
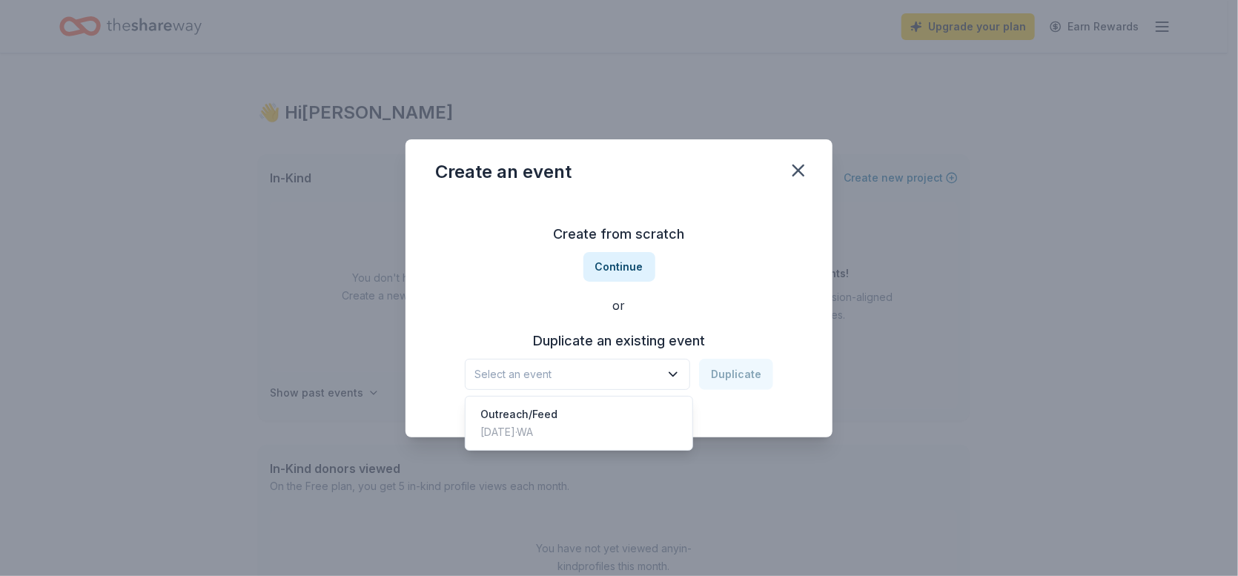
click at [680, 370] on icon "button" at bounding box center [673, 374] width 15 height 15
click at [631, 410] on div "Outreach/Feed Jul 18, 2024 · WA" at bounding box center [578, 423] width 221 height 47
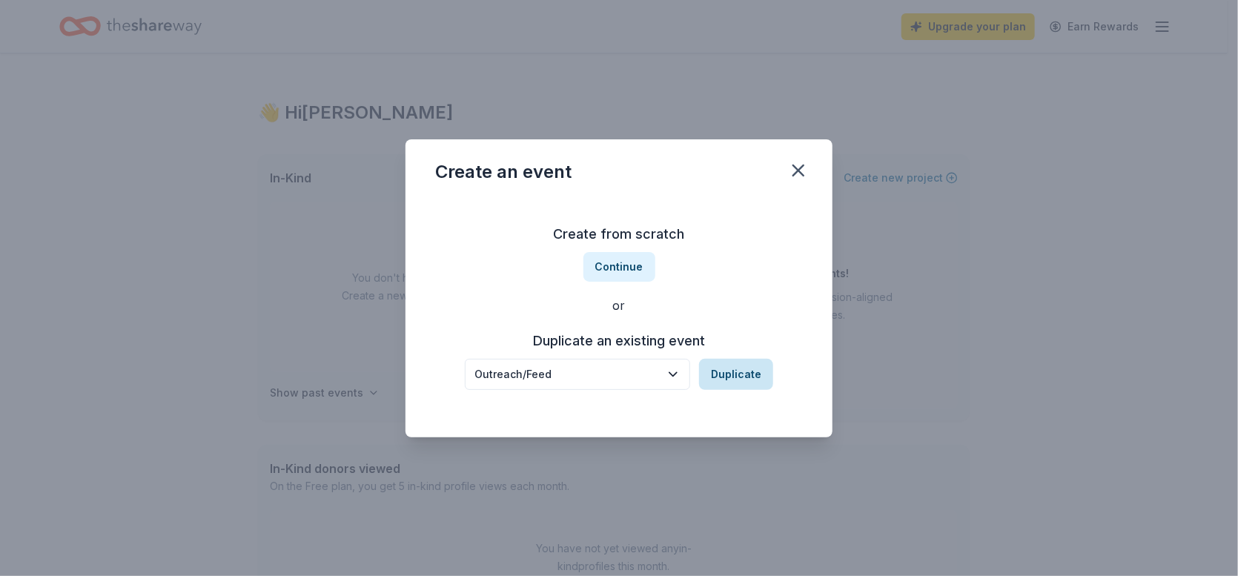
click at [732, 377] on button "Duplicate" at bounding box center [736, 374] width 74 height 31
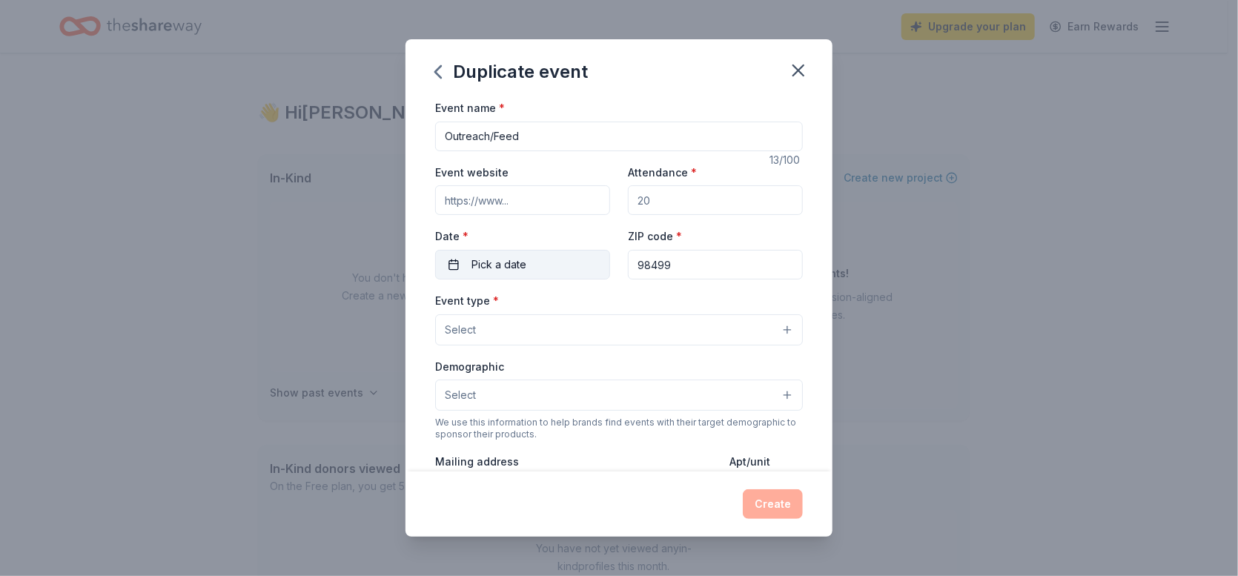
click at [508, 260] on span "Pick a date" at bounding box center [498, 265] width 55 height 18
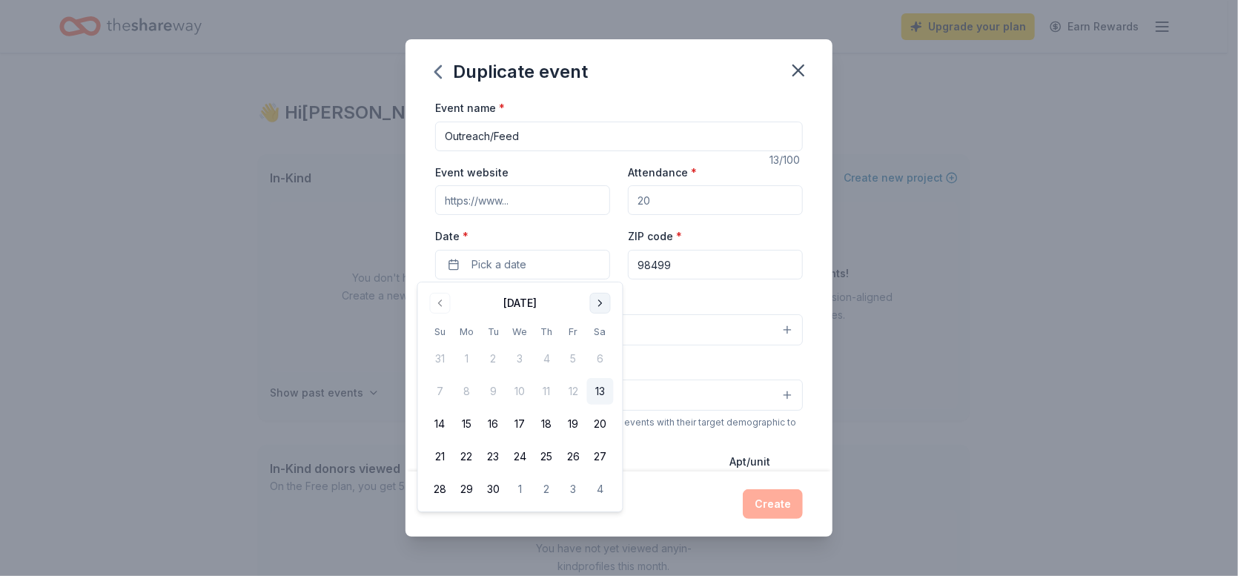
click at [600, 302] on button "Go to next month" at bounding box center [600, 303] width 21 height 21
click at [570, 486] on button "31" at bounding box center [573, 489] width 27 height 27
click at [713, 272] on input "98499" at bounding box center [715, 265] width 175 height 30
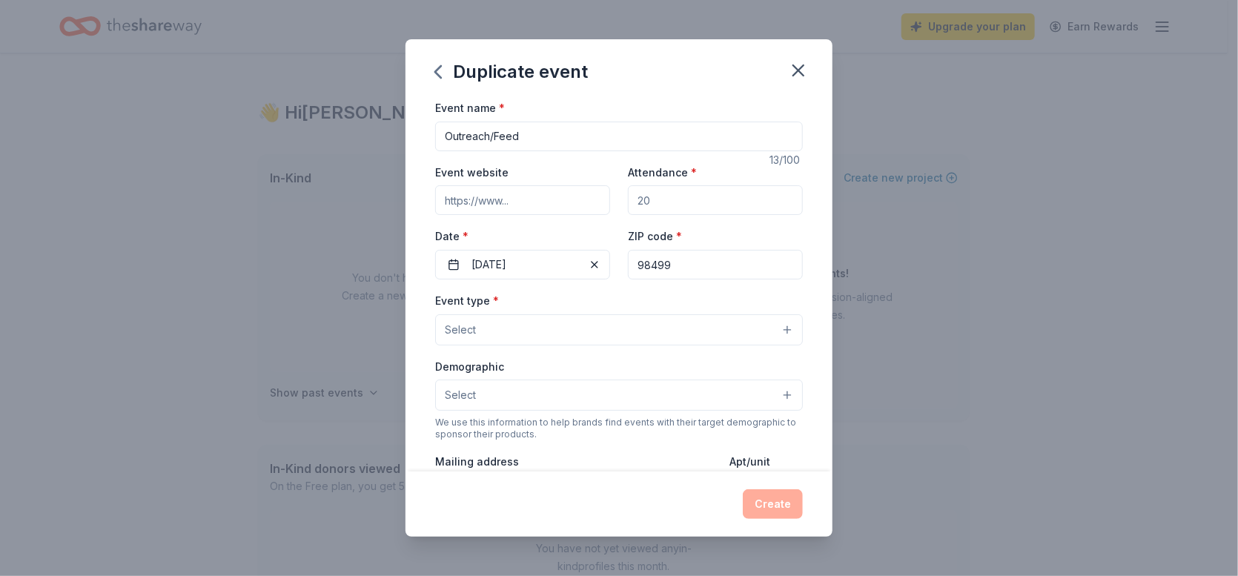
click at [673, 193] on input "Attendance *" at bounding box center [715, 200] width 175 height 30
click at [667, 204] on input "Attendance *" at bounding box center [715, 200] width 175 height 30
type input "100"
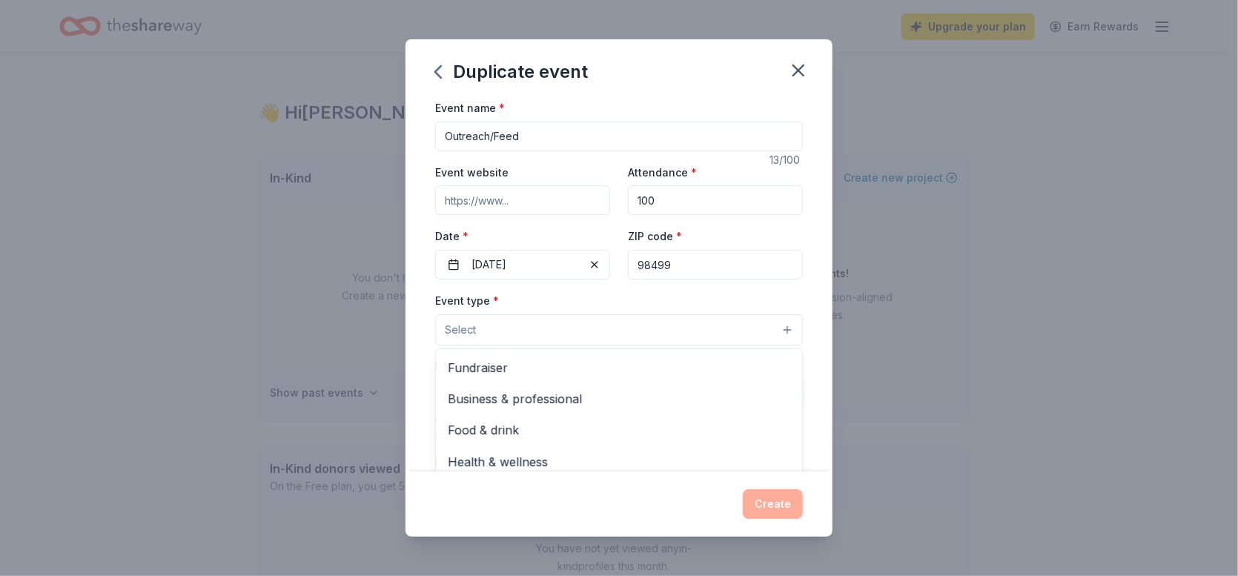
click at [775, 323] on button "Select" at bounding box center [619, 329] width 368 height 31
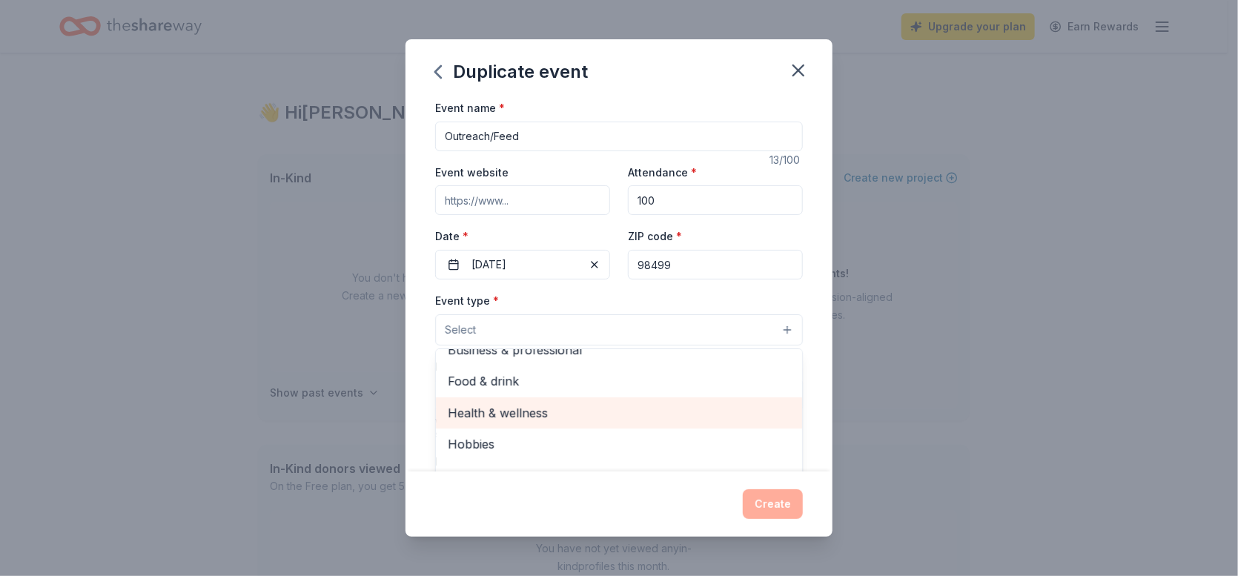
click at [503, 408] on span "Health & wellness" at bounding box center [619, 412] width 342 height 19
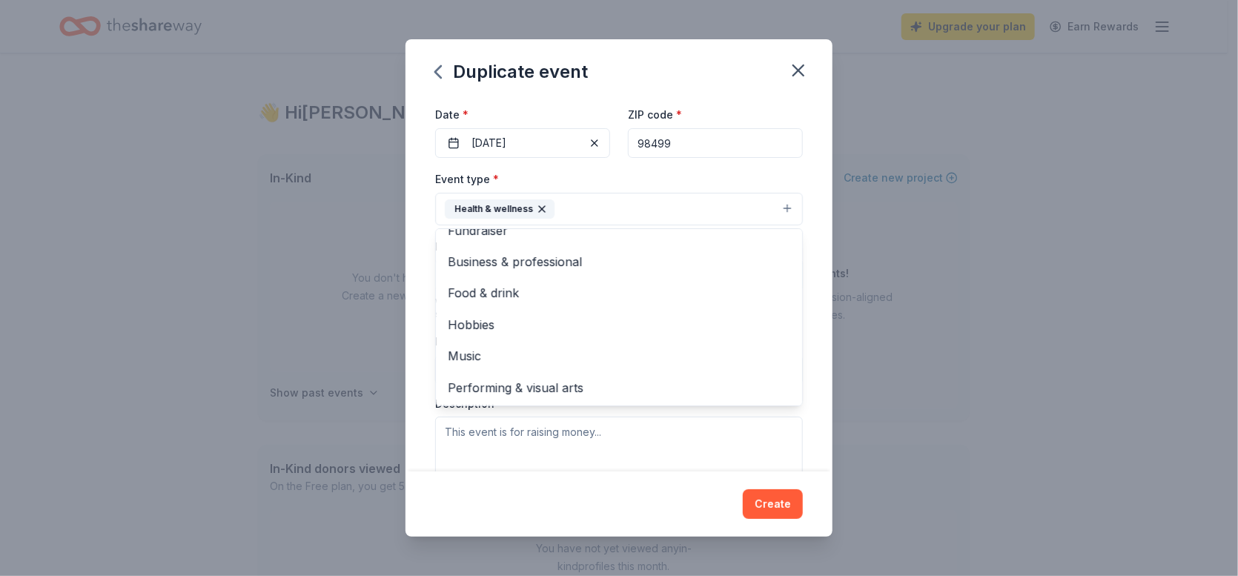
scroll to position [0, 0]
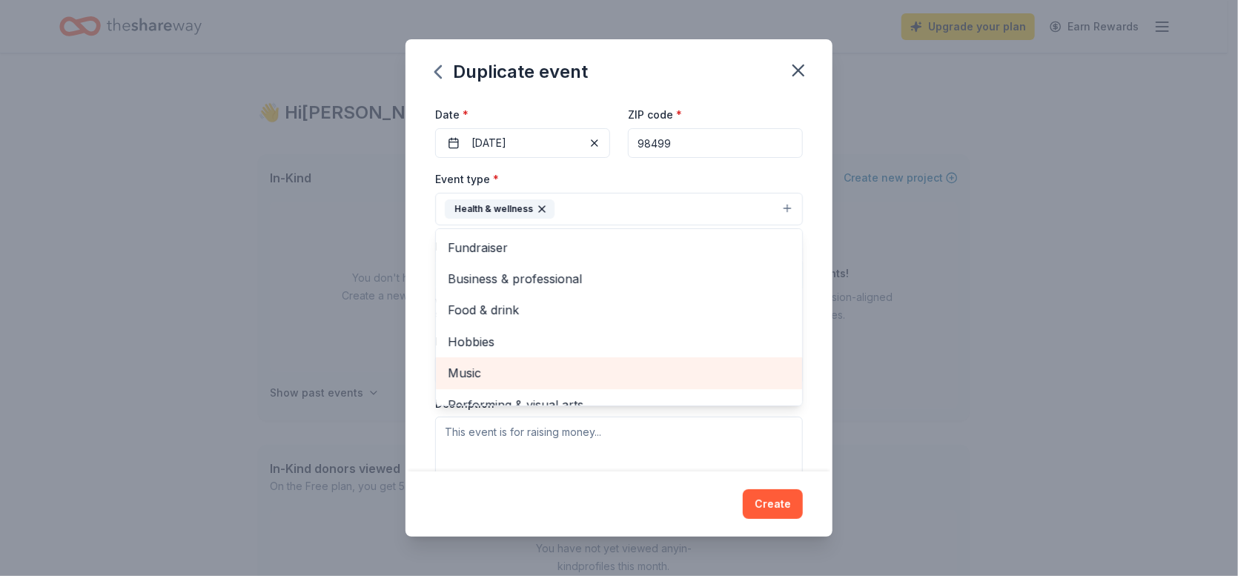
click at [468, 373] on span "Music" at bounding box center [619, 372] width 342 height 19
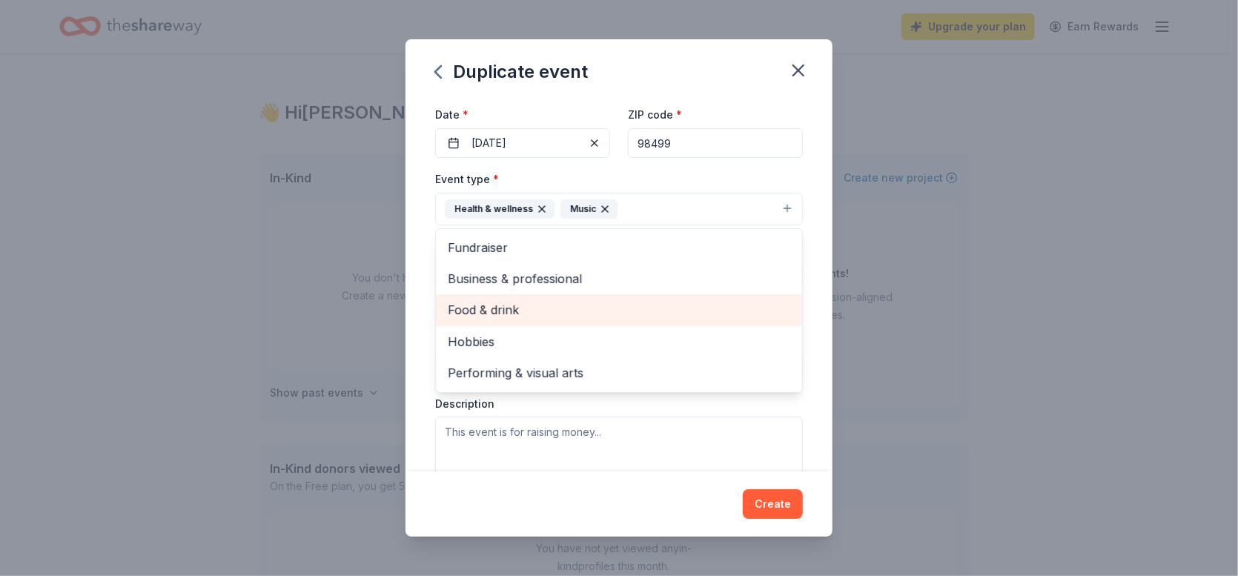
click at [483, 310] on span "Food & drink" at bounding box center [619, 309] width 342 height 19
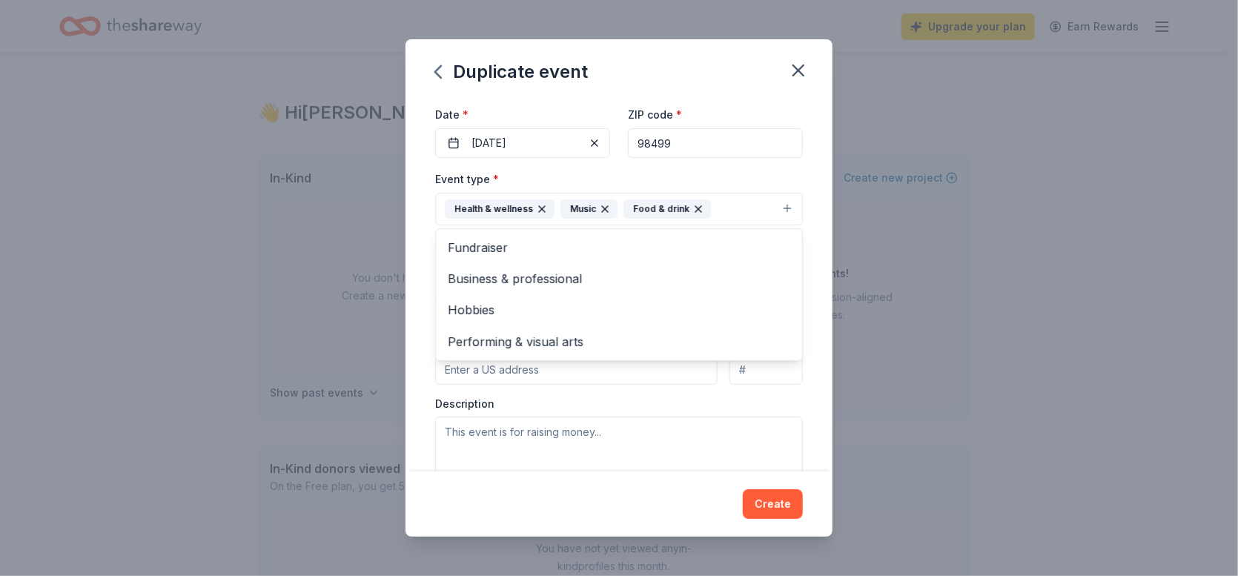
click at [818, 384] on div "Event name * Outreach/Feed 13 /100 Event website Attendance * 100 Date * 10/31/…" at bounding box center [618, 285] width 427 height 373
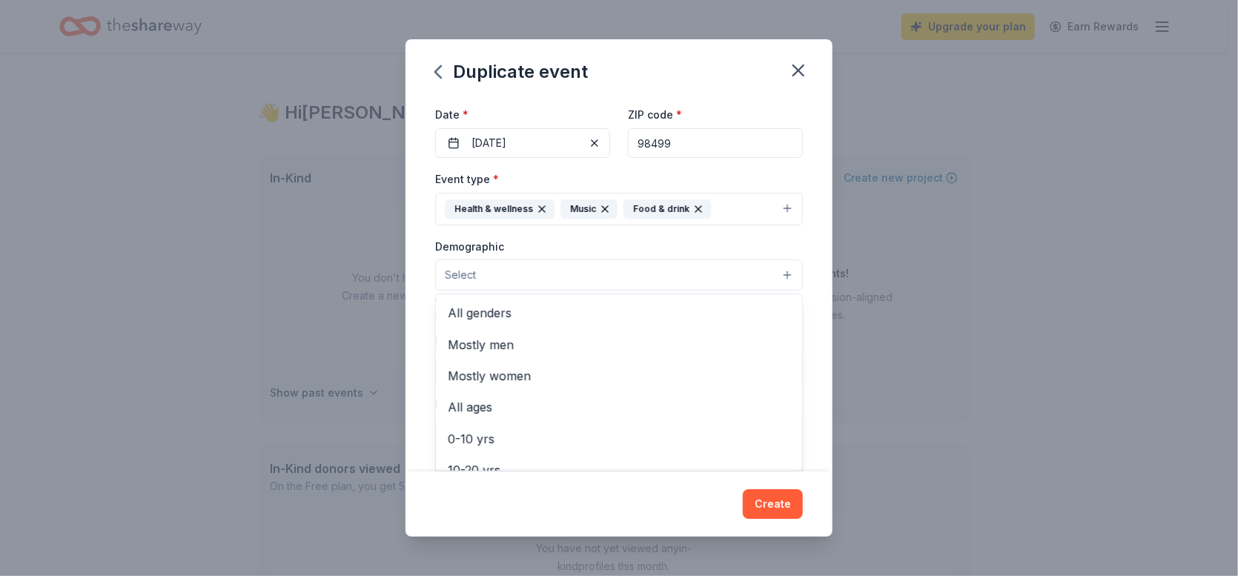
click at [778, 275] on button "Select" at bounding box center [619, 274] width 368 height 31
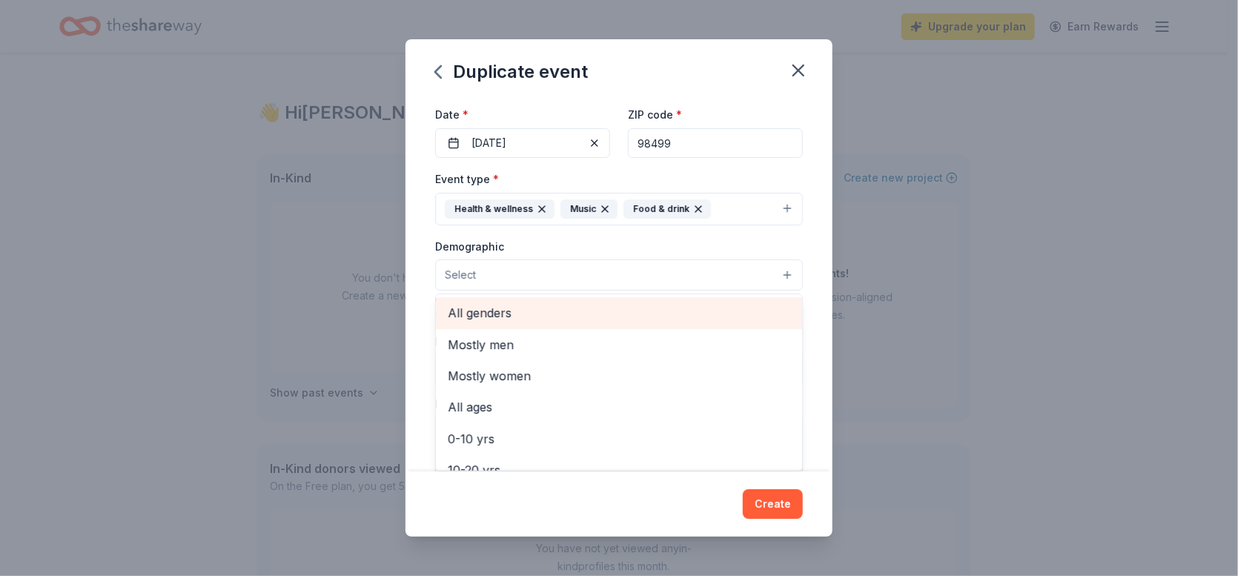
click at [482, 314] on span "All genders" at bounding box center [619, 312] width 342 height 19
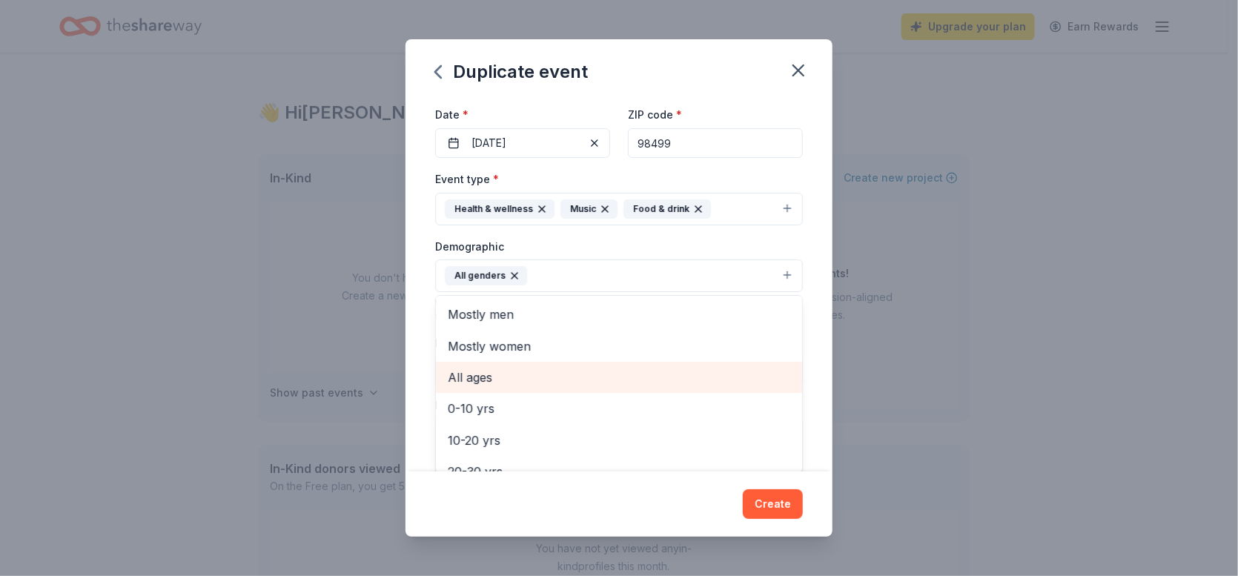
click at [469, 370] on span "All ages" at bounding box center [619, 377] width 342 height 19
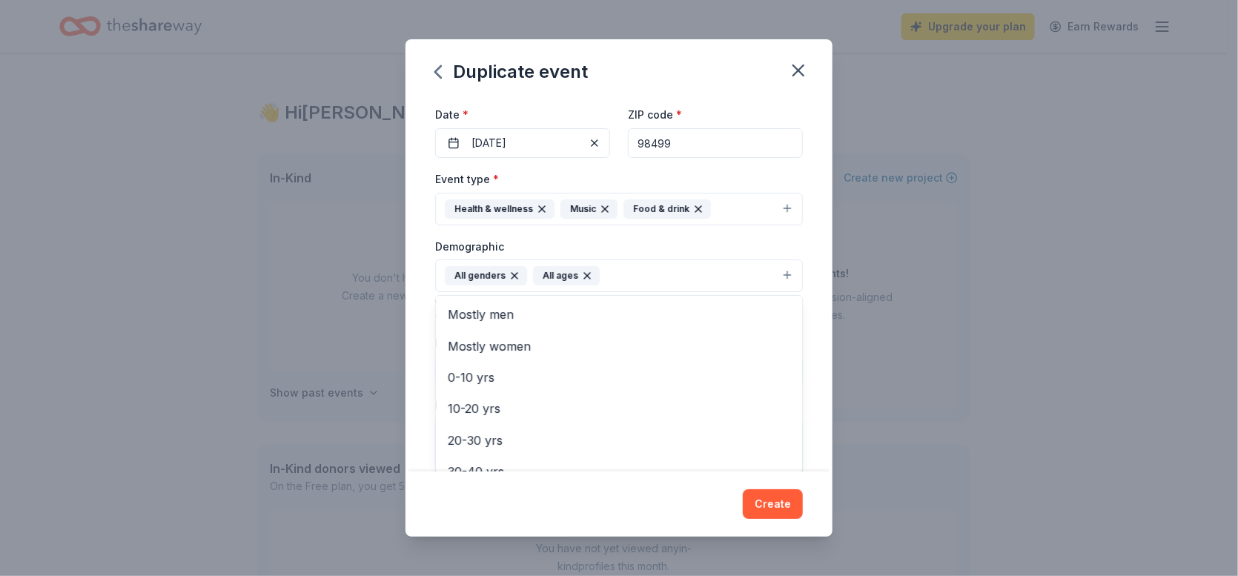
click at [790, 238] on div "Demographic All genders All ages Mostly men Mostly women 0-10 yrs 10-20 yrs 20-…" at bounding box center [619, 265] width 368 height 56
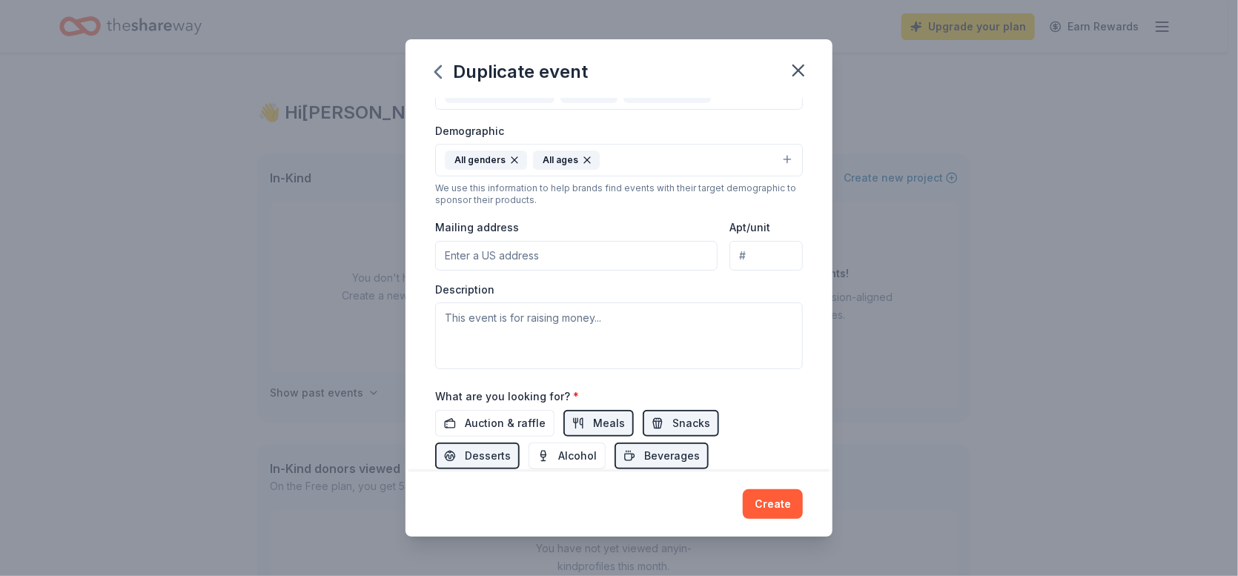
scroll to position [255, 0]
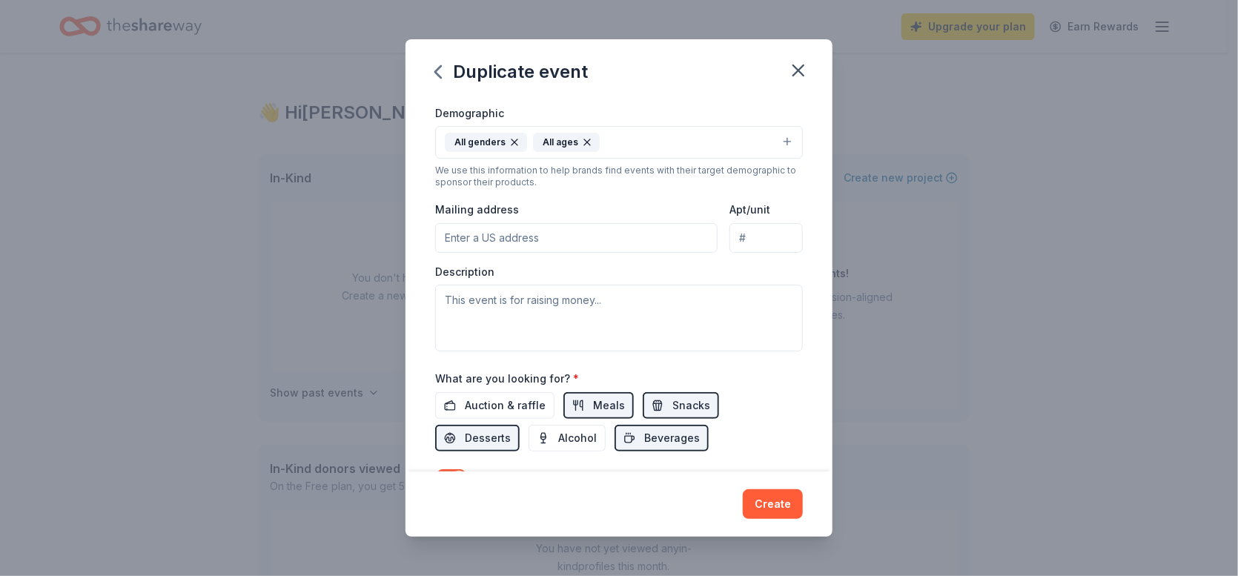
click at [605, 236] on input "Mailing address" at bounding box center [576, 238] width 282 height 30
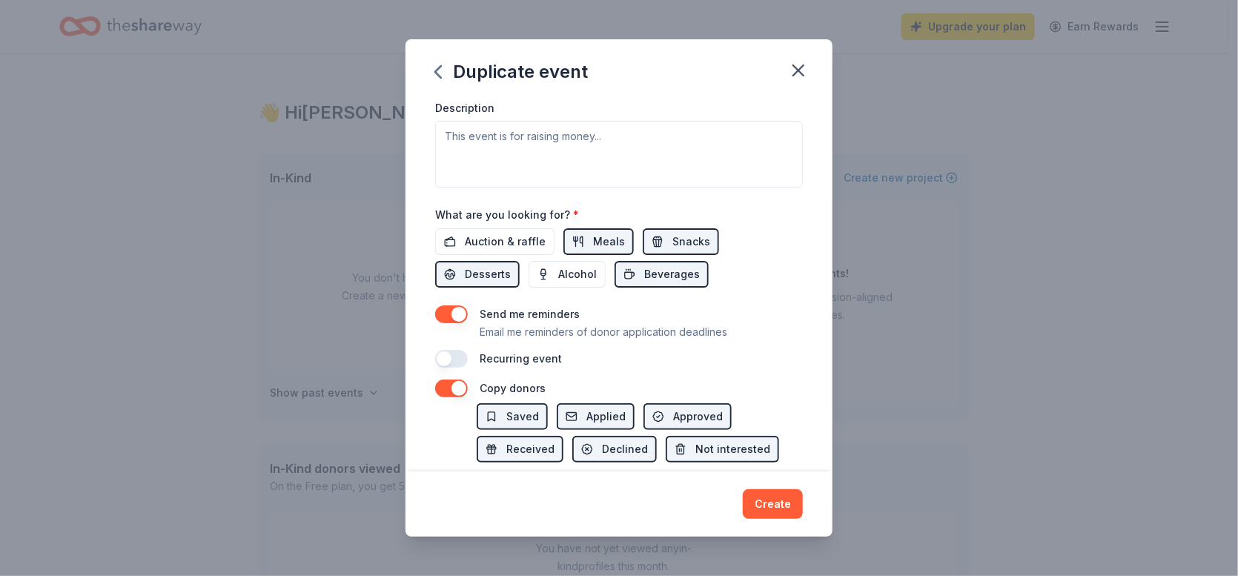
scroll to position [400, 0]
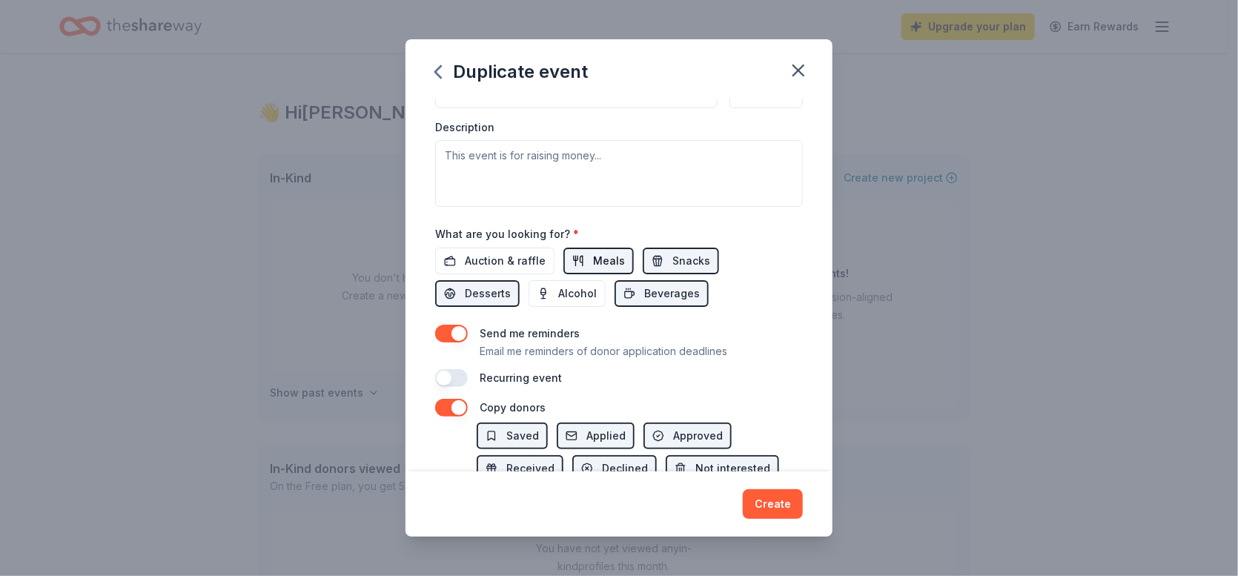
click at [599, 255] on span "Meals" at bounding box center [609, 261] width 32 height 18
click at [677, 254] on span "Snacks" at bounding box center [691, 261] width 38 height 18
click at [684, 259] on span "Snacks" at bounding box center [691, 261] width 38 height 18
click at [607, 261] on span "Meals" at bounding box center [609, 261] width 32 height 18
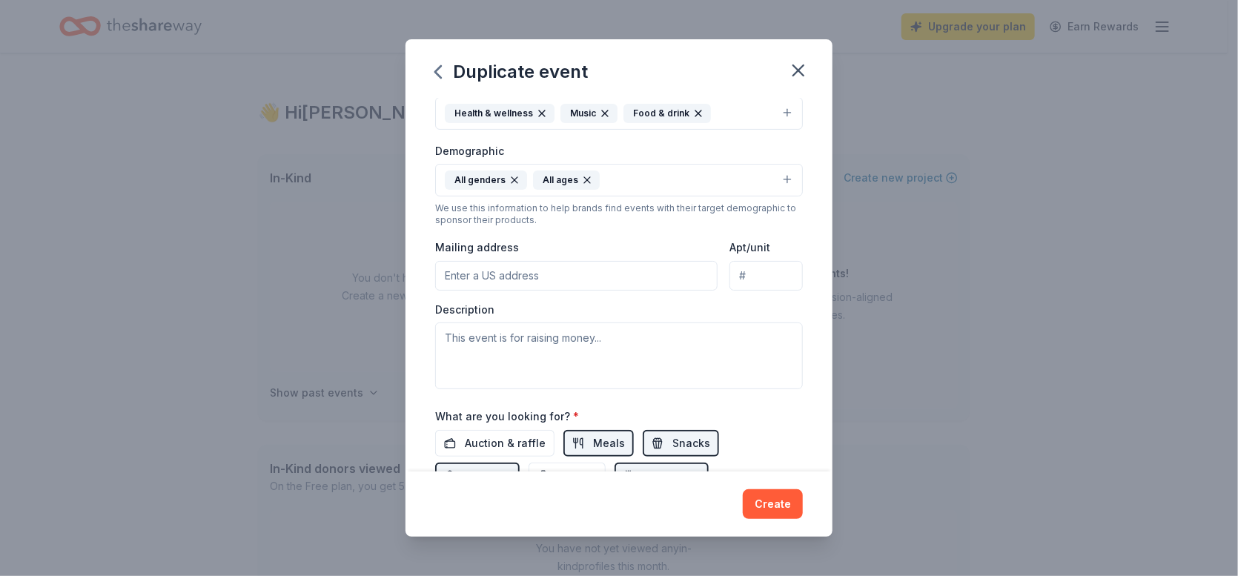
scroll to position [202, 0]
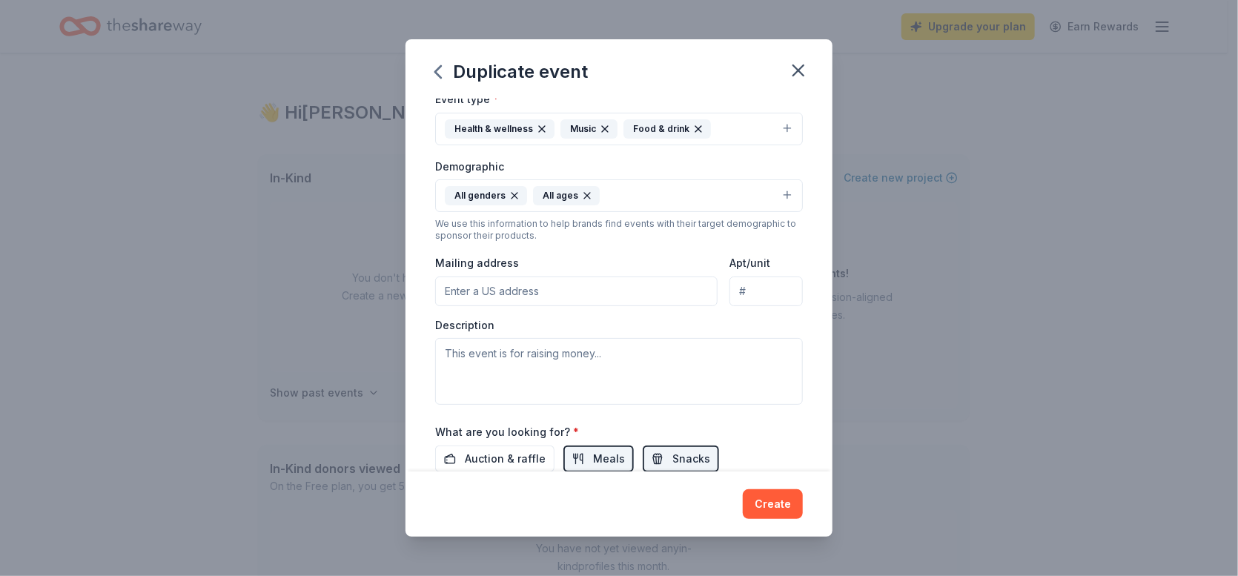
click at [534, 287] on input "Mailing address" at bounding box center [576, 291] width 282 height 30
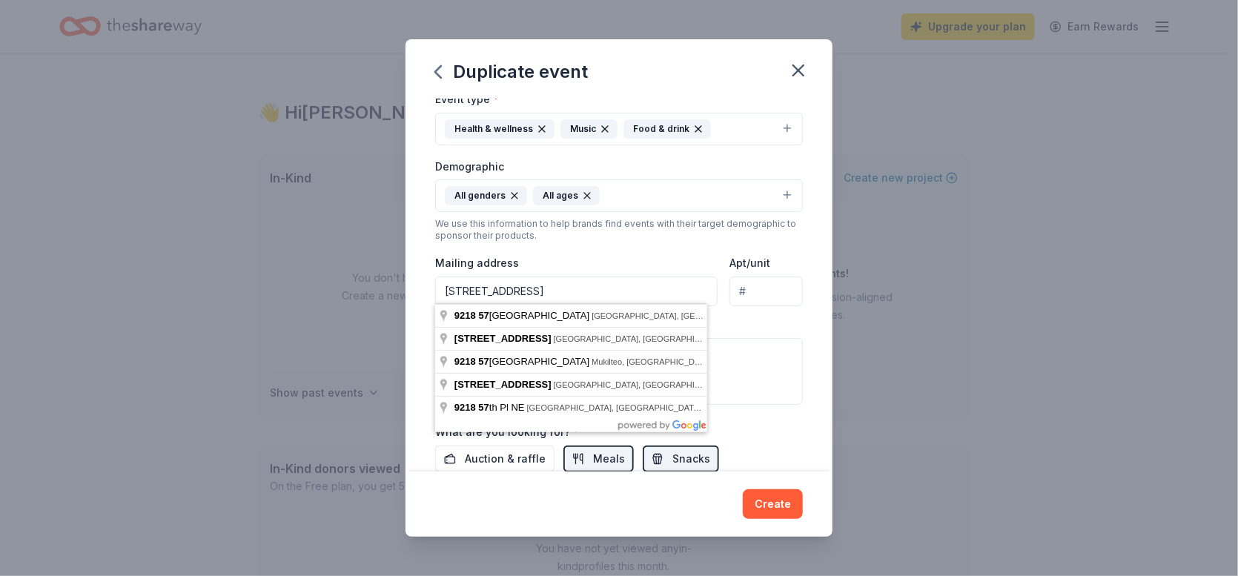
type input "9218 57th Avenue Southwest, Lakewood, WA, 98499"
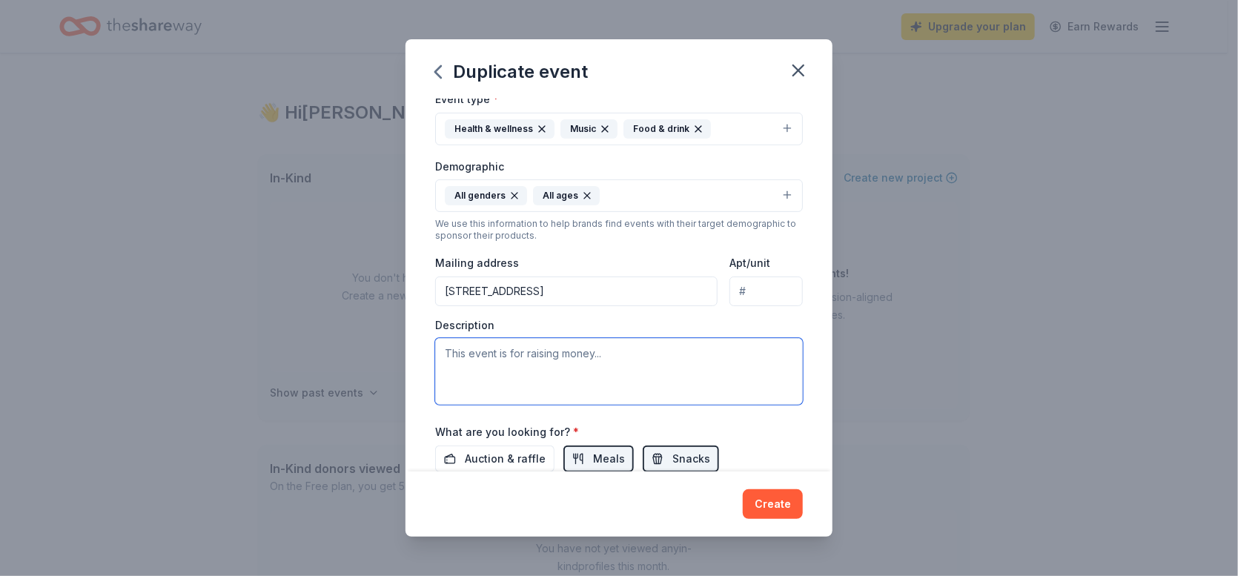
click at [520, 360] on textarea at bounding box center [619, 371] width 368 height 67
type textarea "To feed the community/"
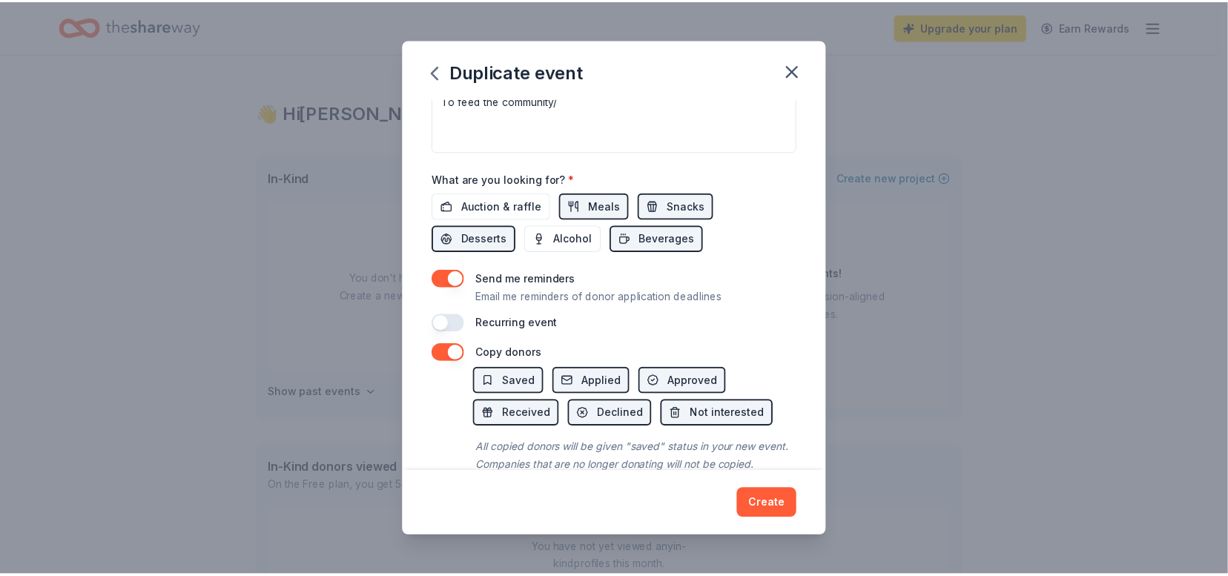
scroll to position [498, 0]
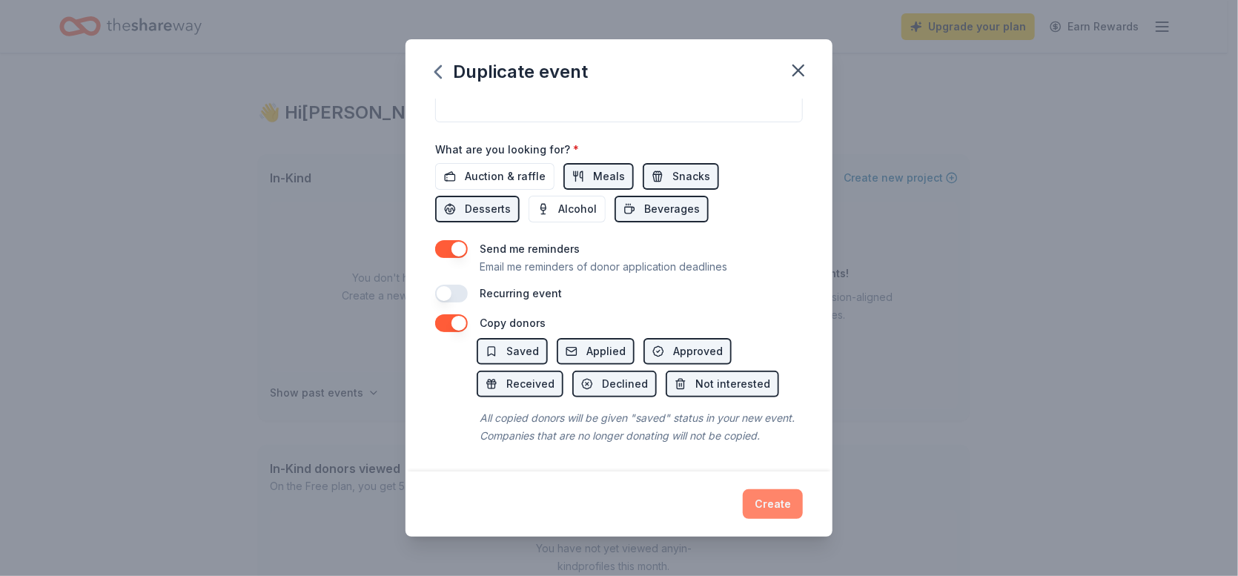
click at [778, 505] on button "Create" at bounding box center [773, 504] width 60 height 30
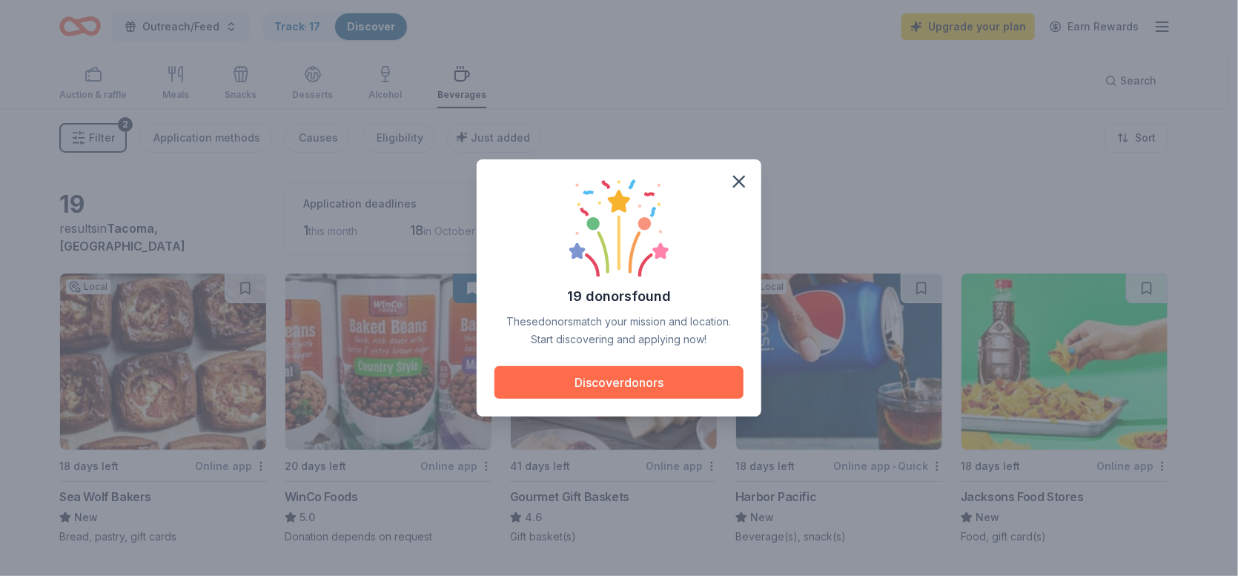
click at [649, 382] on button "Discover donors" at bounding box center [618, 382] width 249 height 33
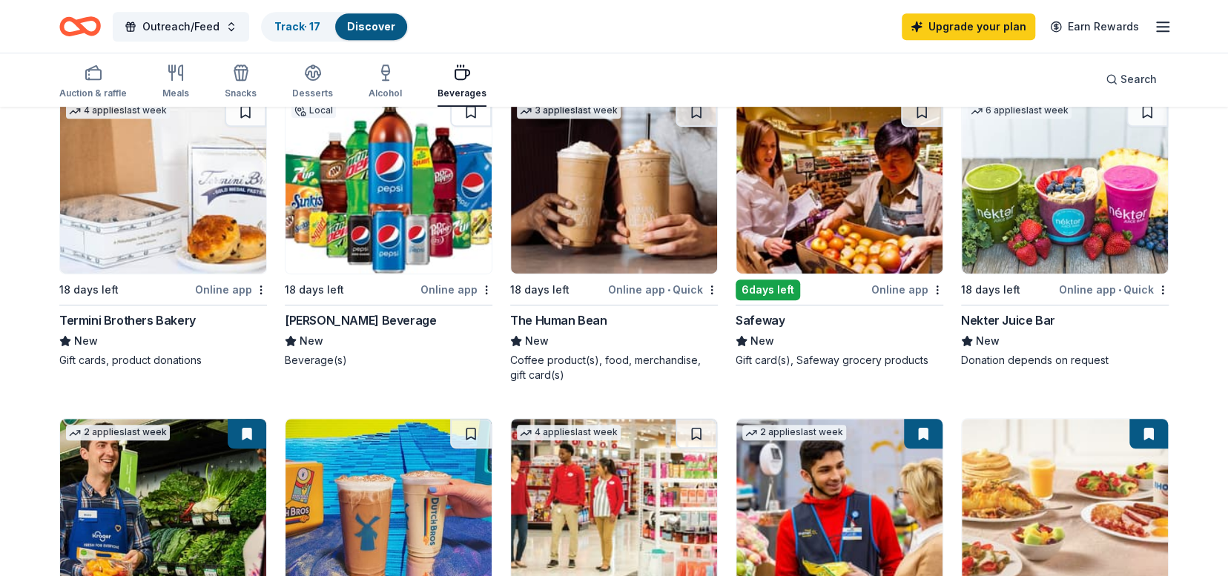
scroll to position [454, 0]
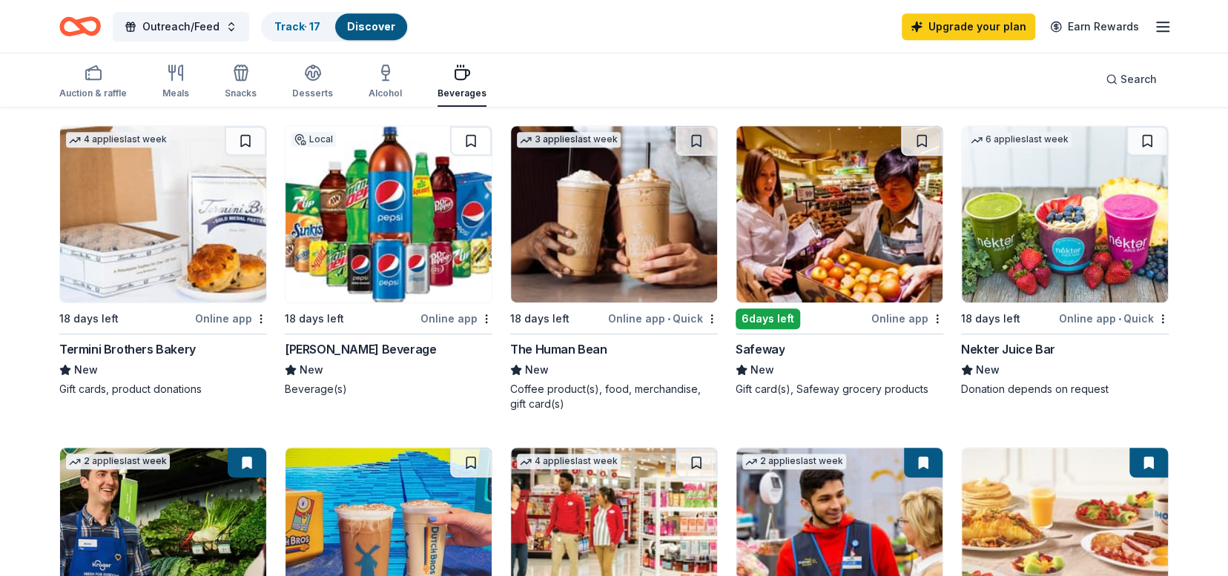
click at [763, 315] on div "6 days left" at bounding box center [767, 318] width 64 height 21
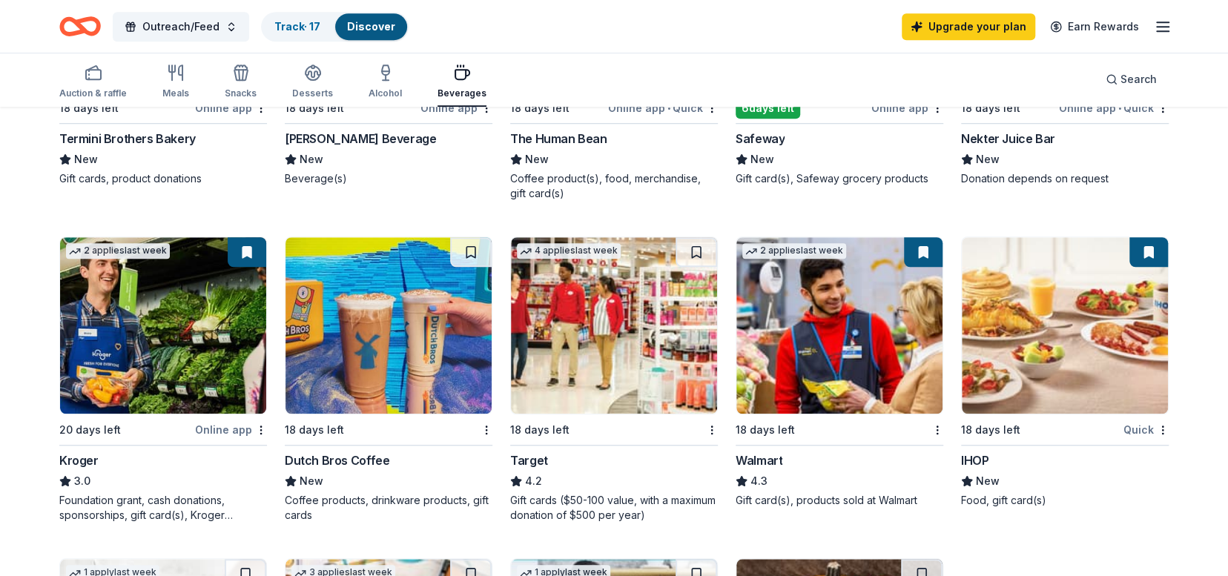
scroll to position [700, 0]
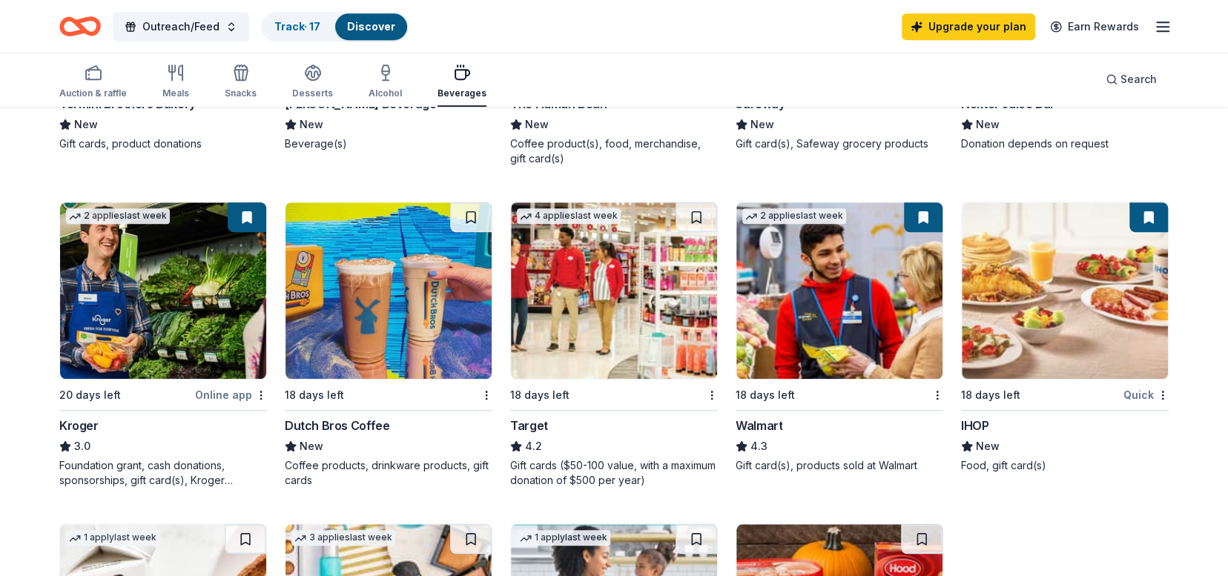
click at [858, 299] on img at bounding box center [839, 290] width 206 height 176
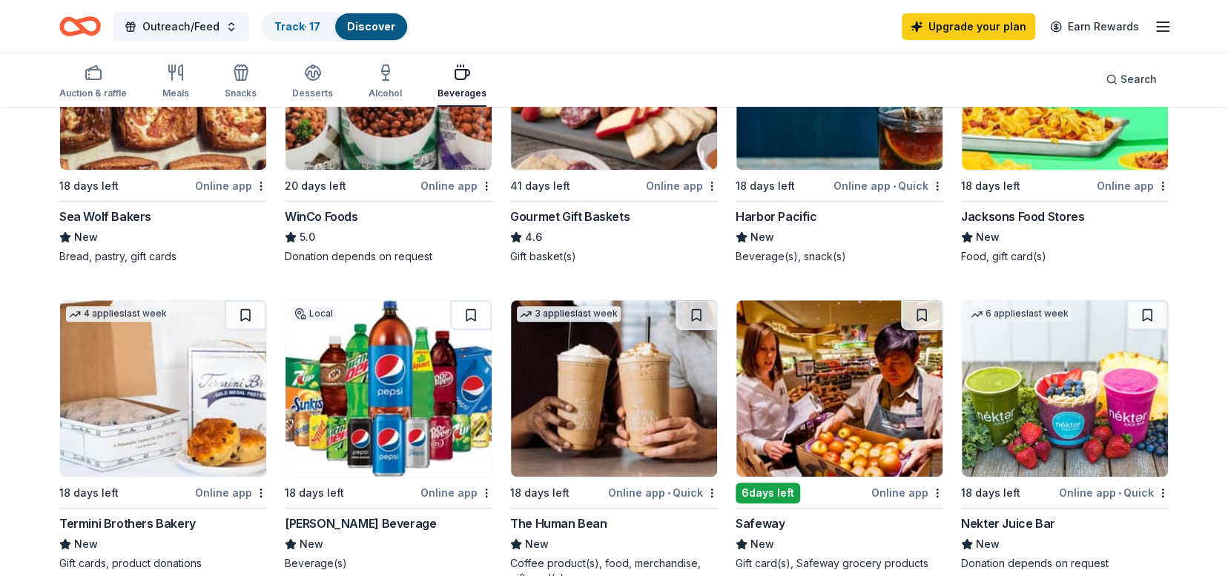
scroll to position [274, 0]
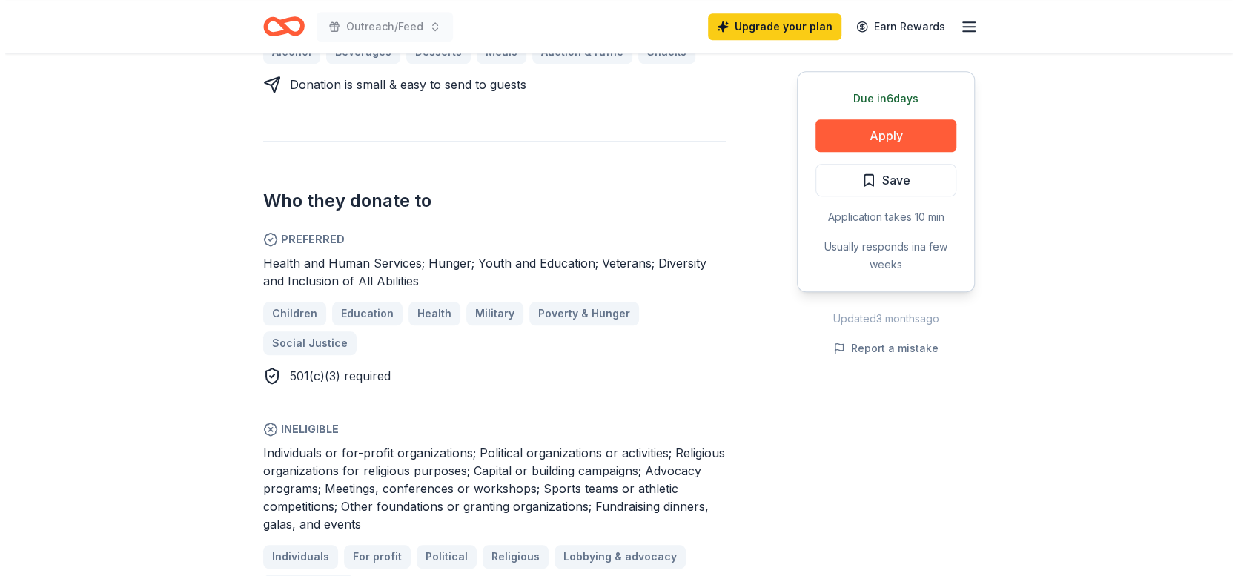
scroll to position [732, 0]
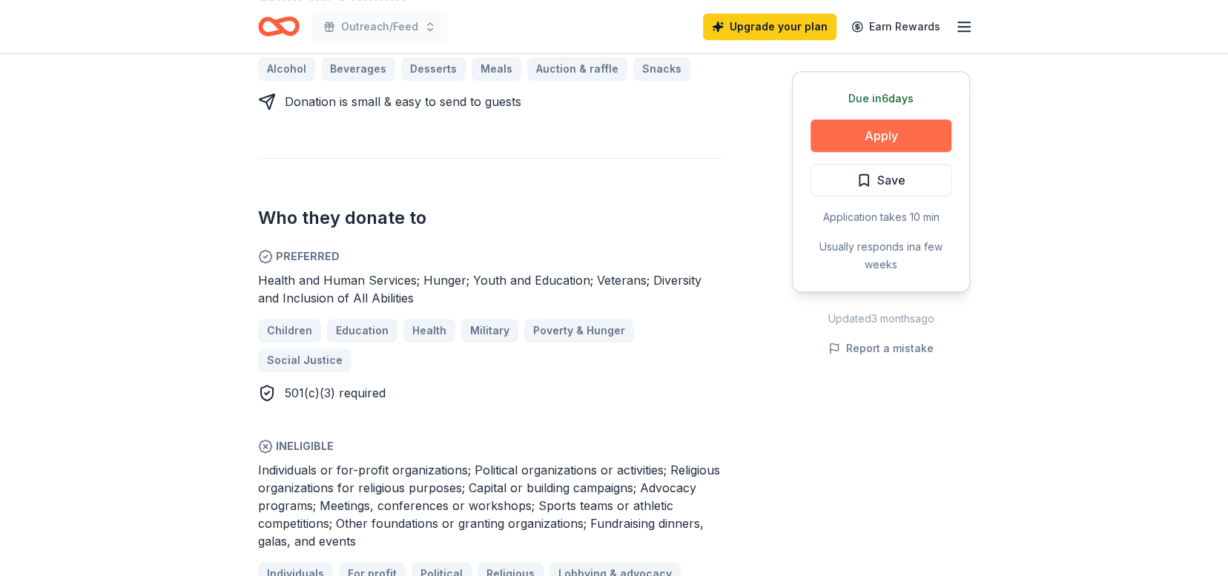
click at [900, 137] on button "Apply" at bounding box center [880, 135] width 141 height 33
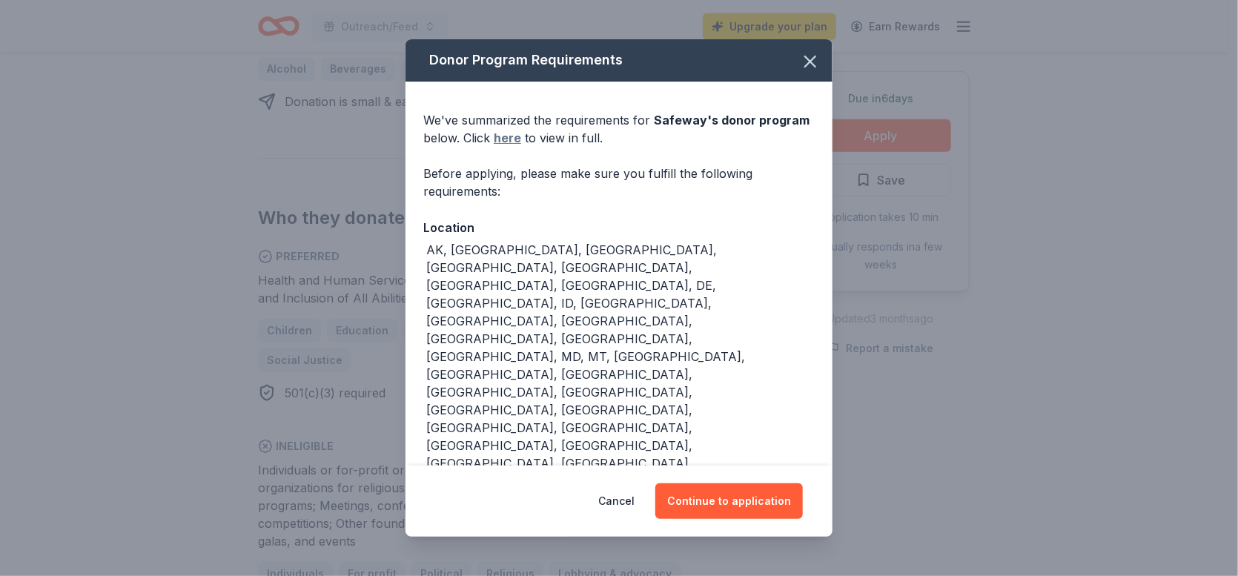
click at [498, 137] on link "here" at bounding box center [507, 138] width 27 height 18
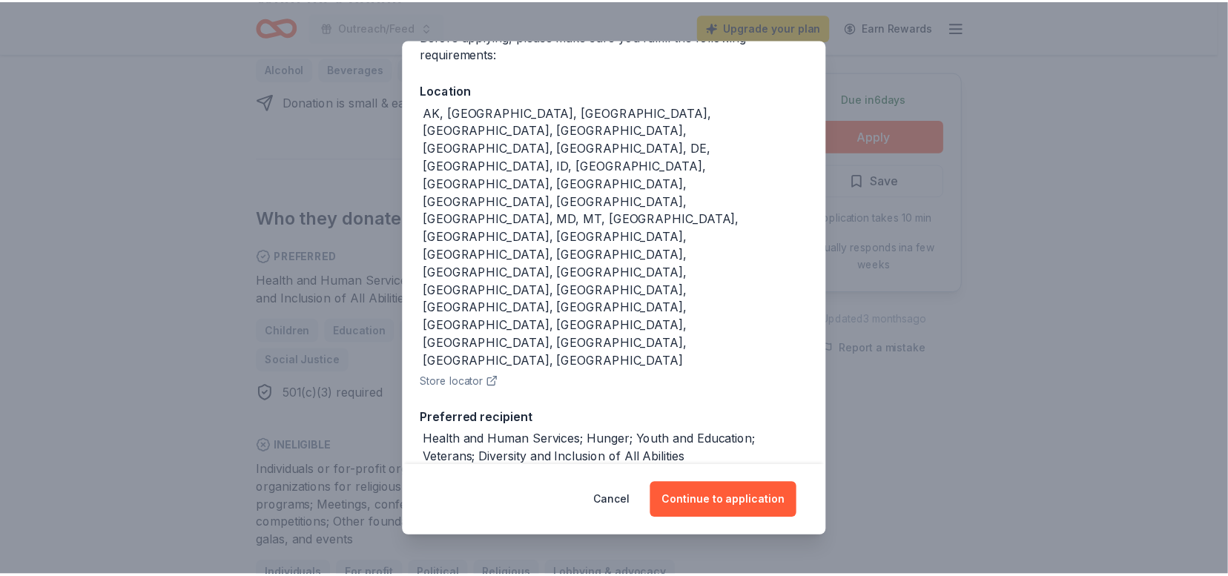
scroll to position [208, 0]
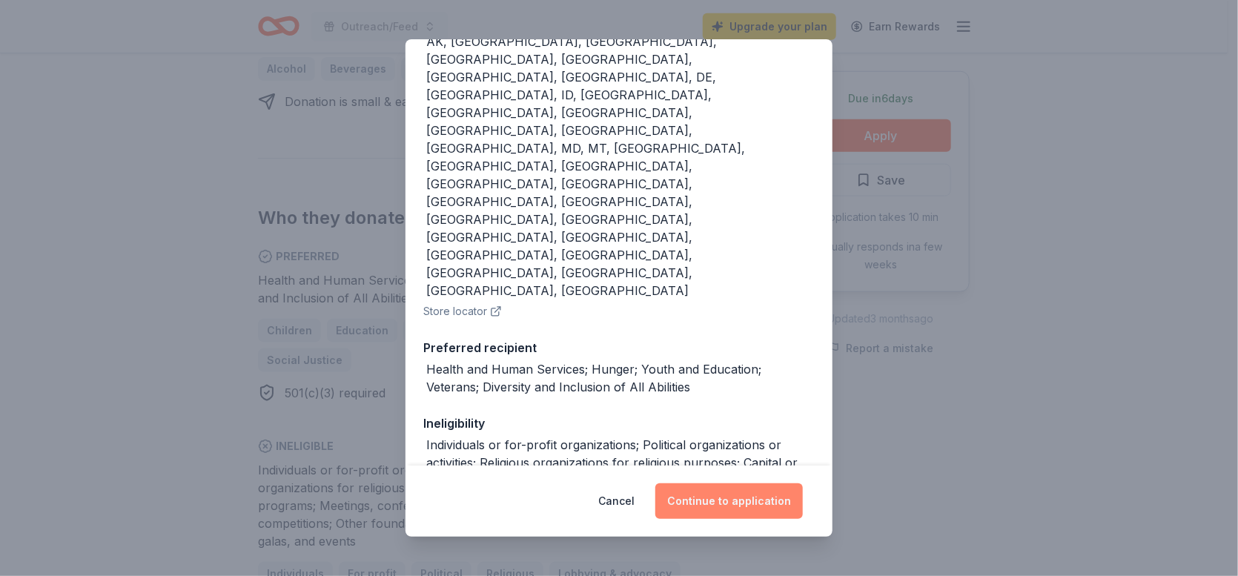
click at [745, 505] on button "Continue to application" at bounding box center [729, 501] width 148 height 36
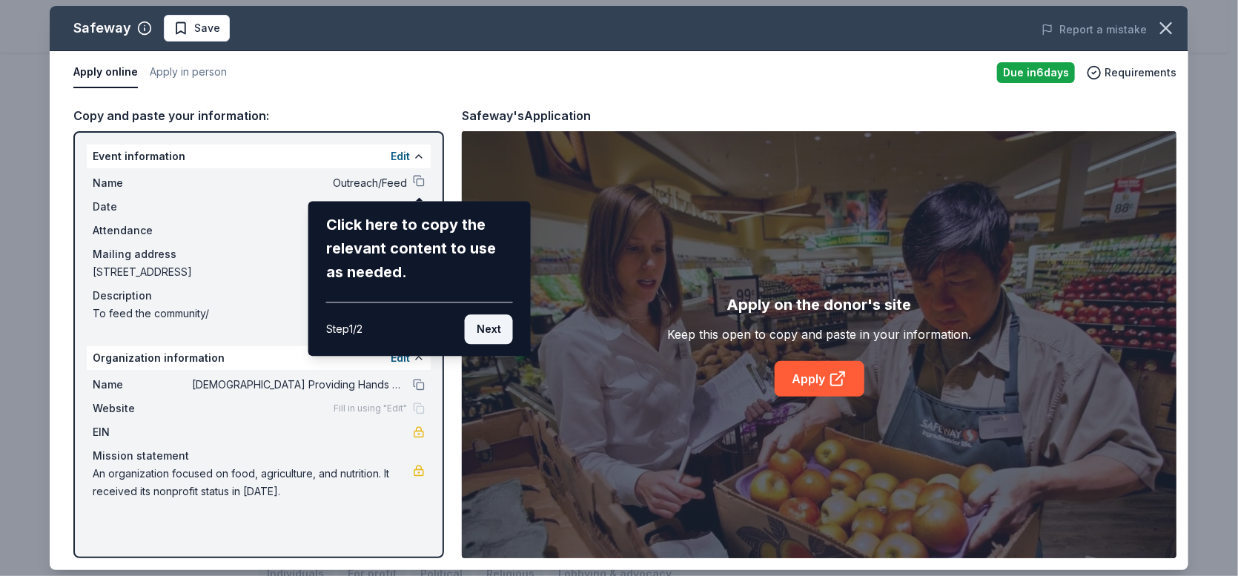
click at [489, 330] on button "Next" at bounding box center [489, 329] width 48 height 30
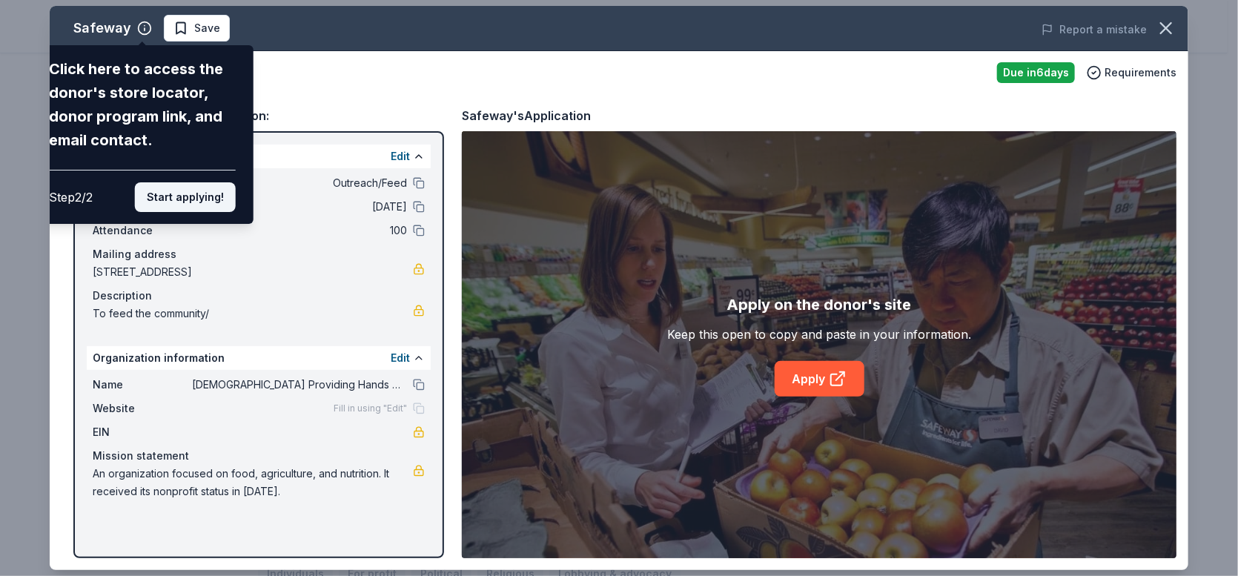
click at [176, 199] on button "Start applying!" at bounding box center [185, 197] width 101 height 30
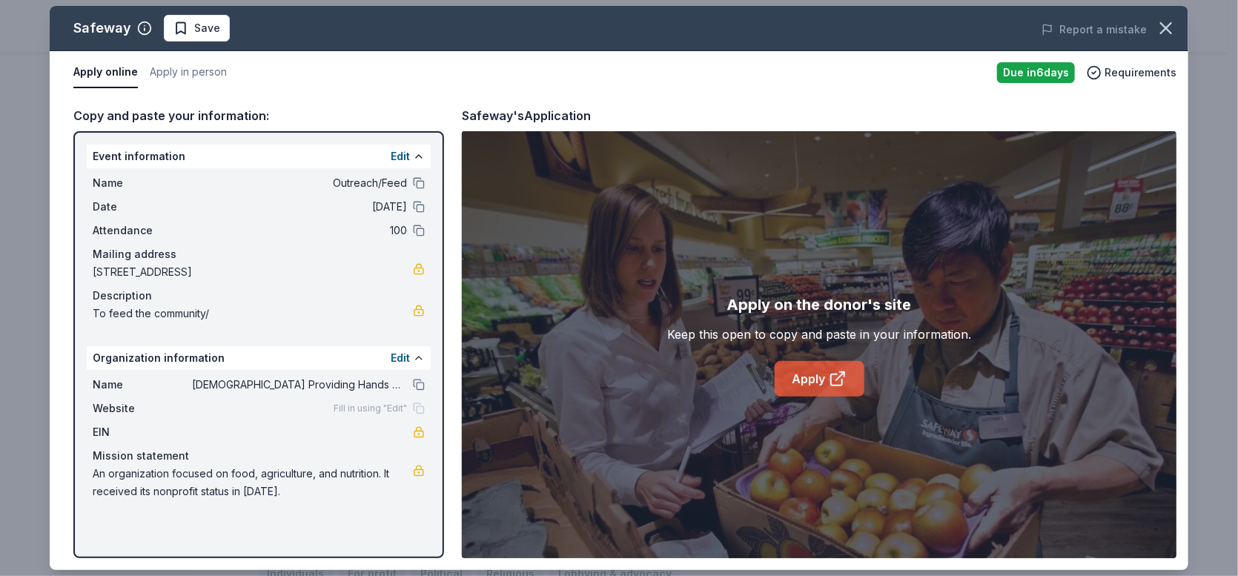
click at [815, 377] on link "Apply" at bounding box center [820, 379] width 90 height 36
click at [1163, 21] on icon "button" at bounding box center [1166, 28] width 21 height 21
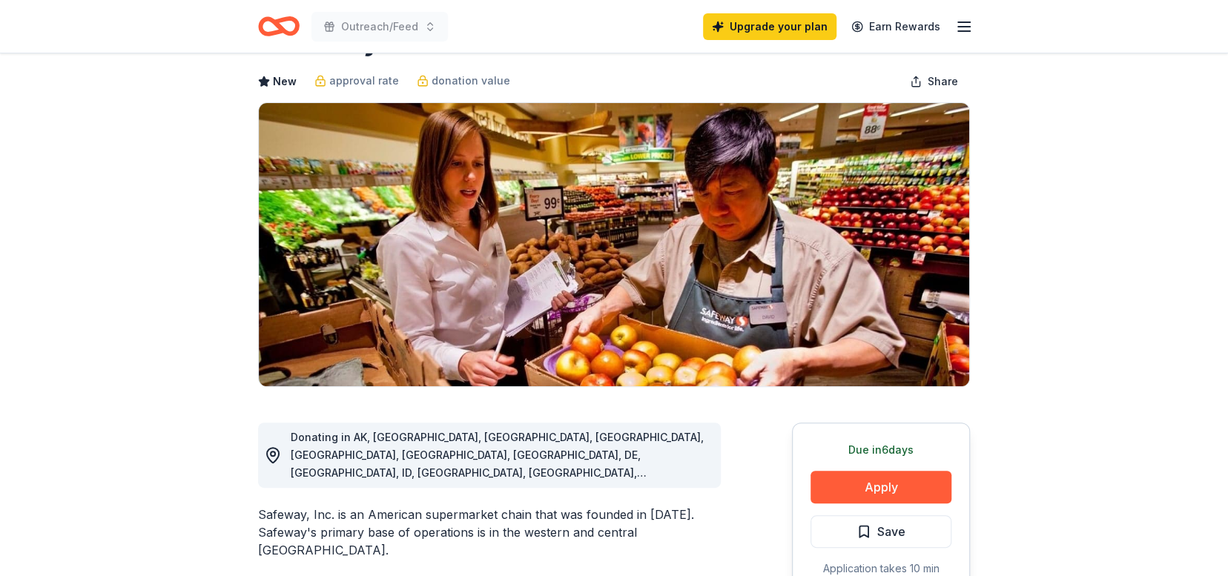
scroll to position [0, 0]
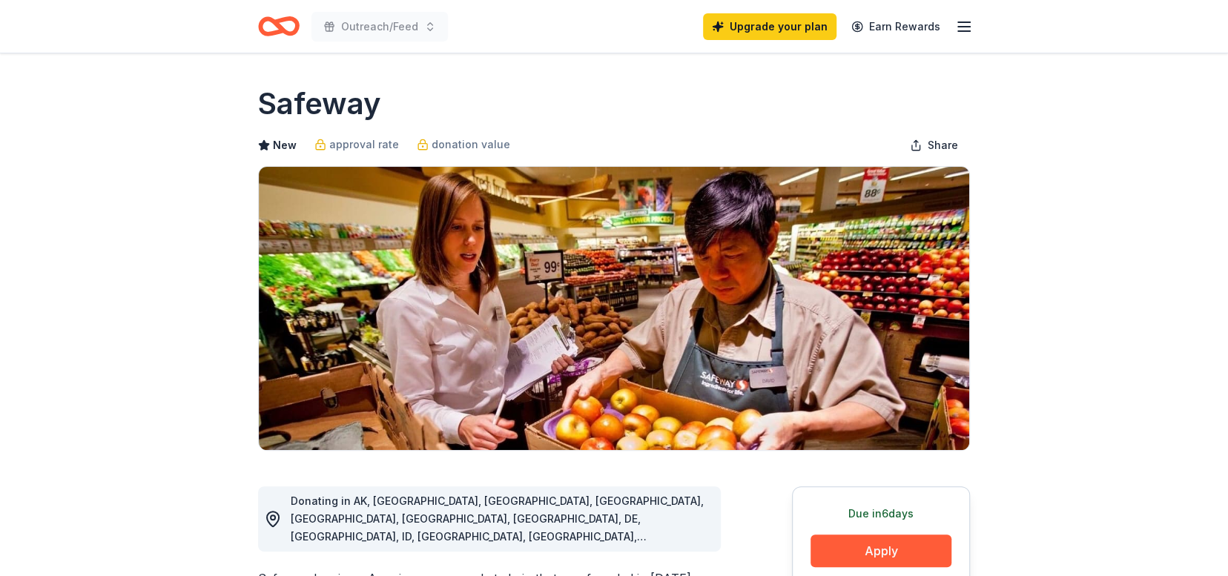
drag, startPoint x: 1226, startPoint y: 55, endPoint x: 1220, endPoint y: 4, distance: 51.5
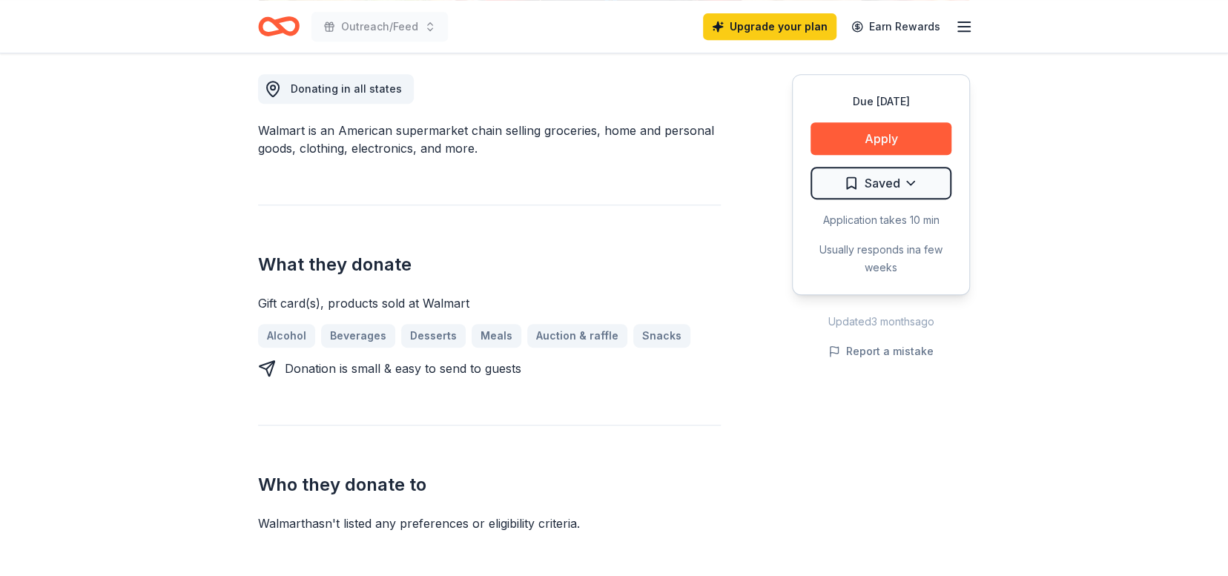
scroll to position [392, 0]
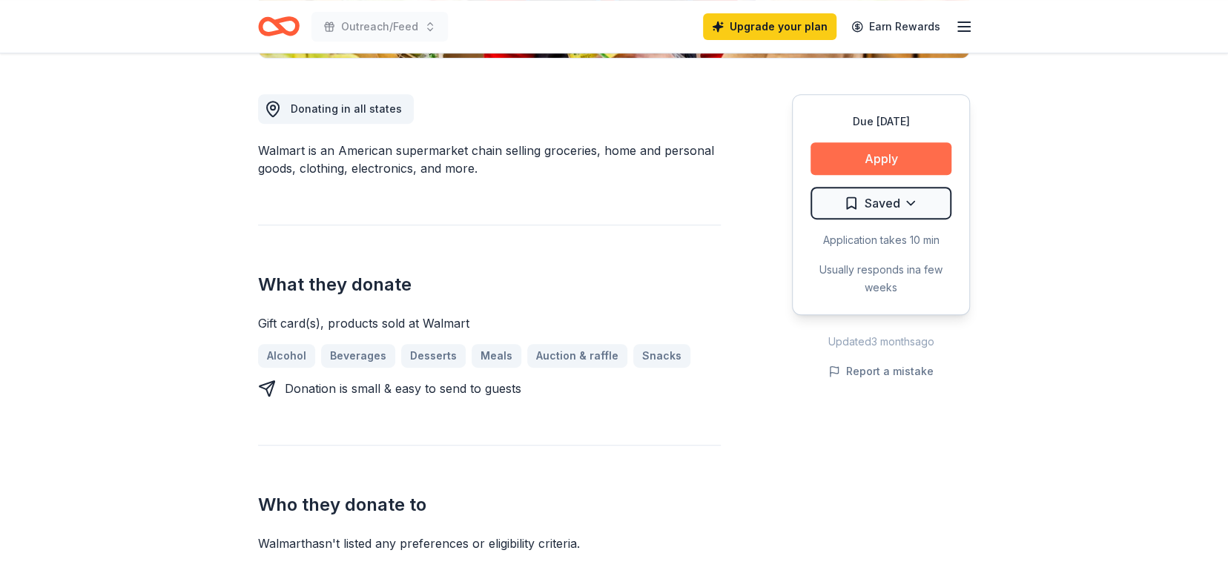
click at [877, 159] on button "Apply" at bounding box center [880, 158] width 141 height 33
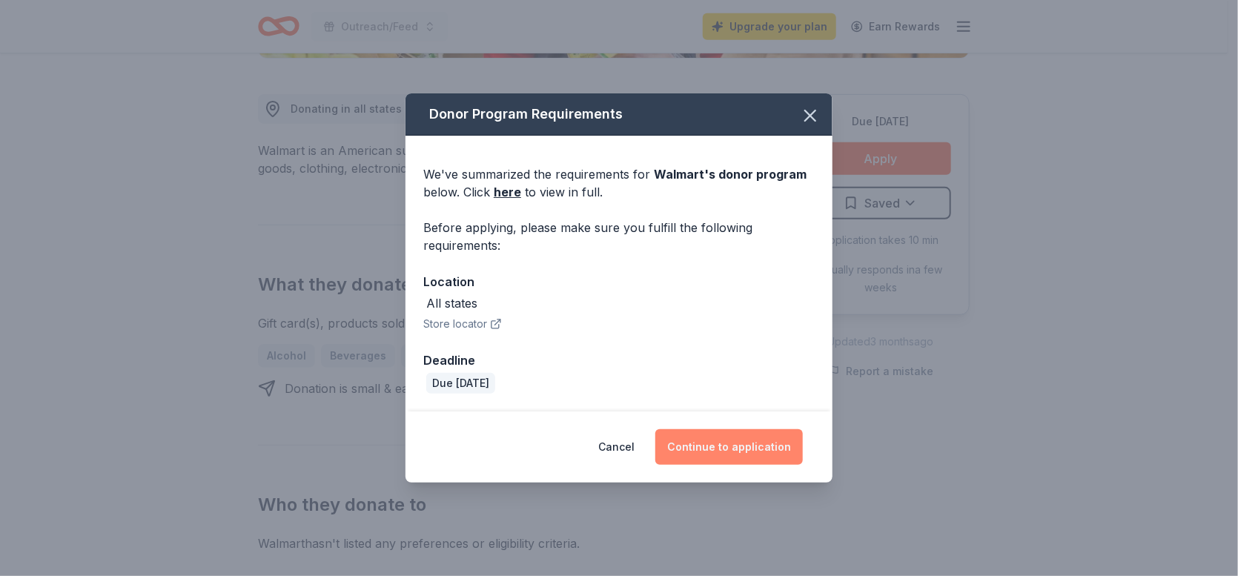
click at [719, 442] on button "Continue to application" at bounding box center [729, 447] width 148 height 36
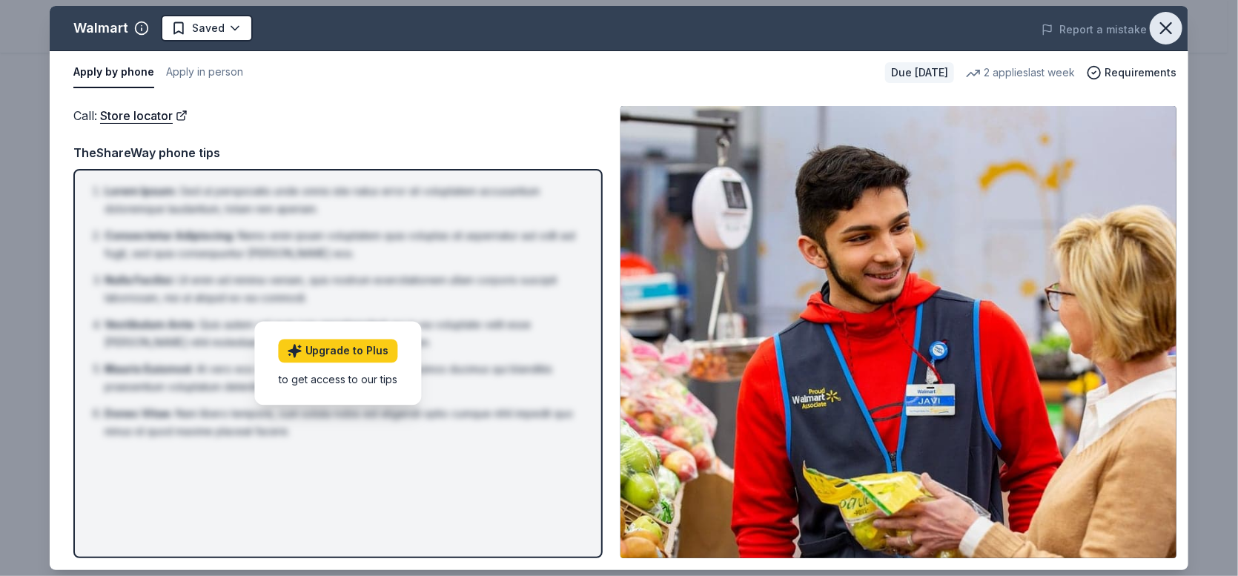
click at [1167, 24] on icon "button" at bounding box center [1166, 28] width 21 height 21
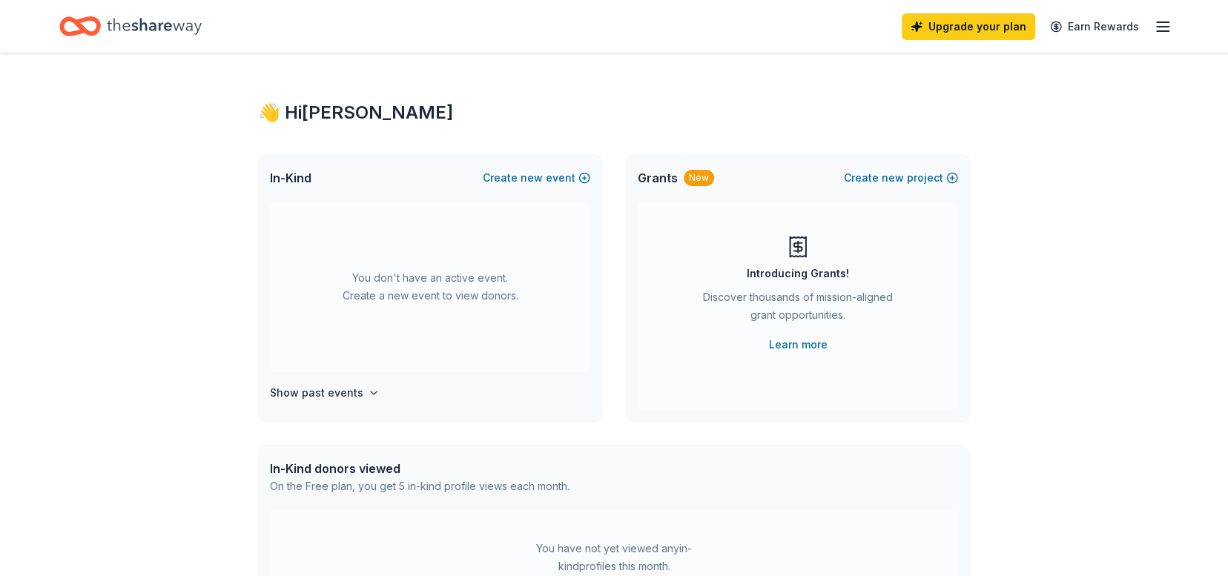
click at [1165, 20] on icon "button" at bounding box center [1162, 27] width 18 height 18
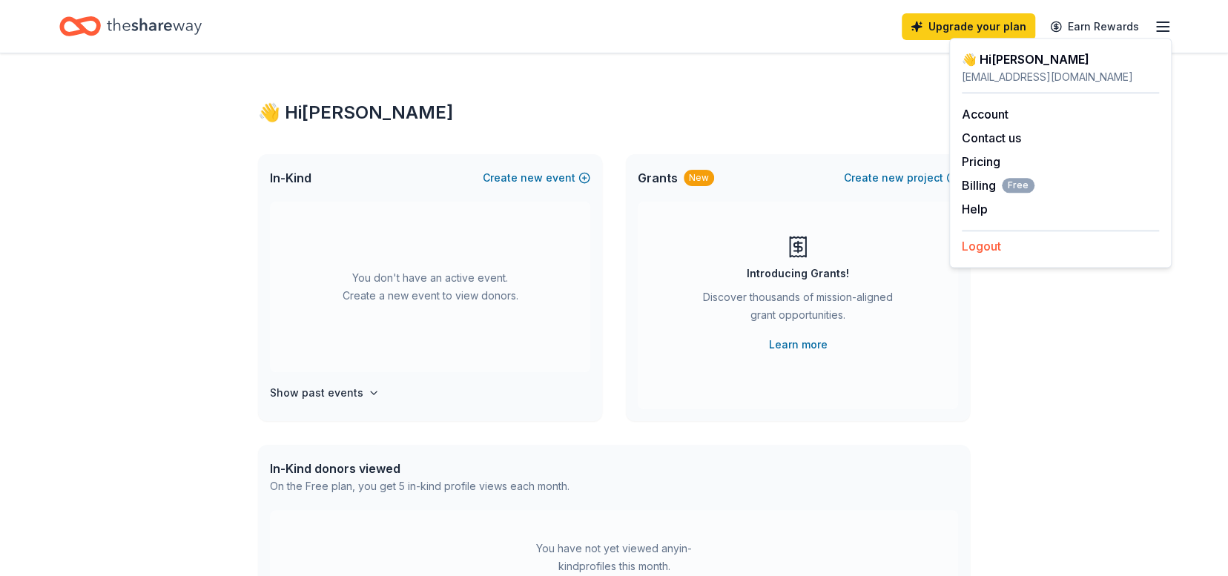
click at [984, 247] on button "Logout" at bounding box center [980, 246] width 39 height 18
